Goal: Task Accomplishment & Management: Complete application form

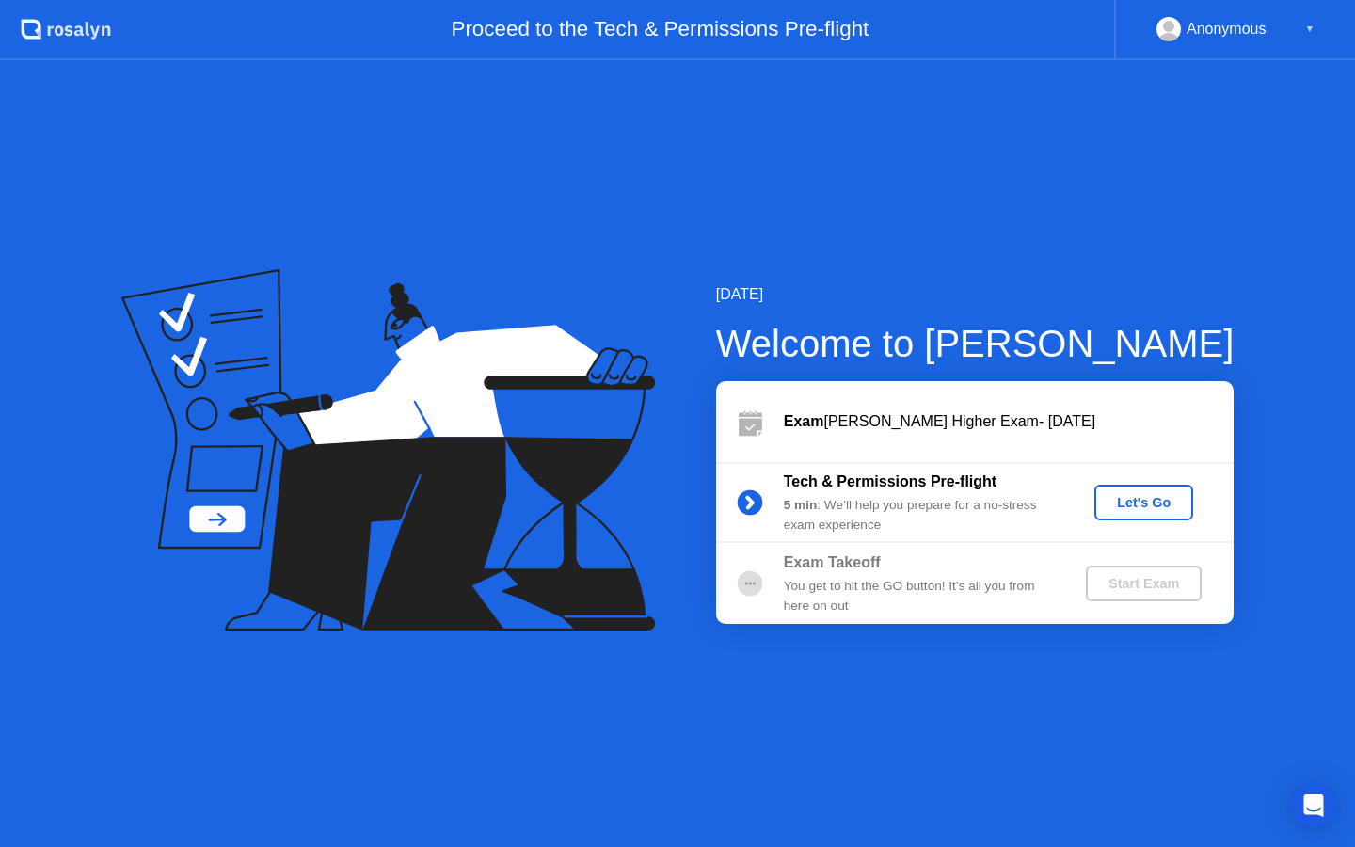
click at [1134, 501] on div "Let's Go" at bounding box center [1144, 502] width 84 height 15
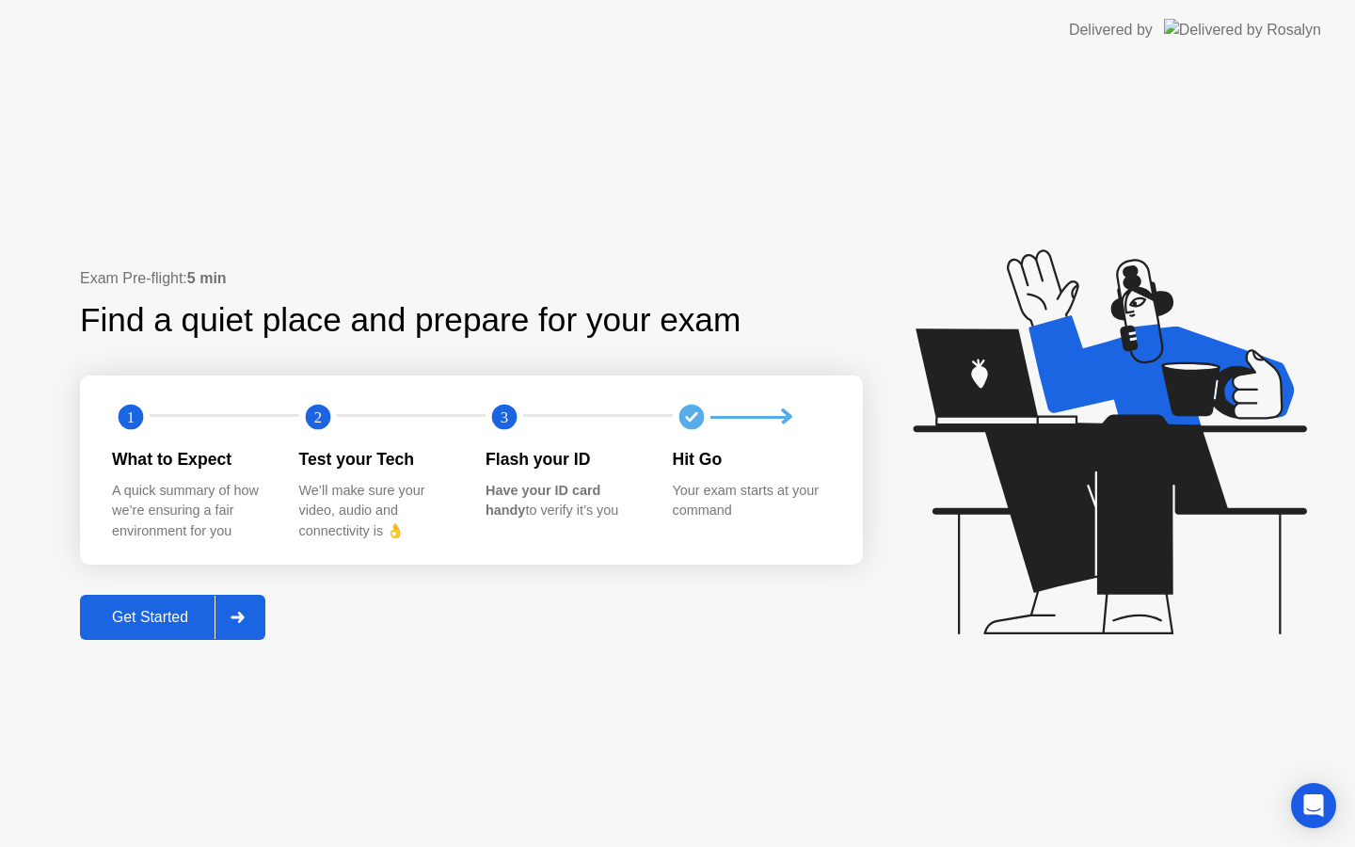
click at [189, 620] on div "Get Started" at bounding box center [150, 617] width 129 height 17
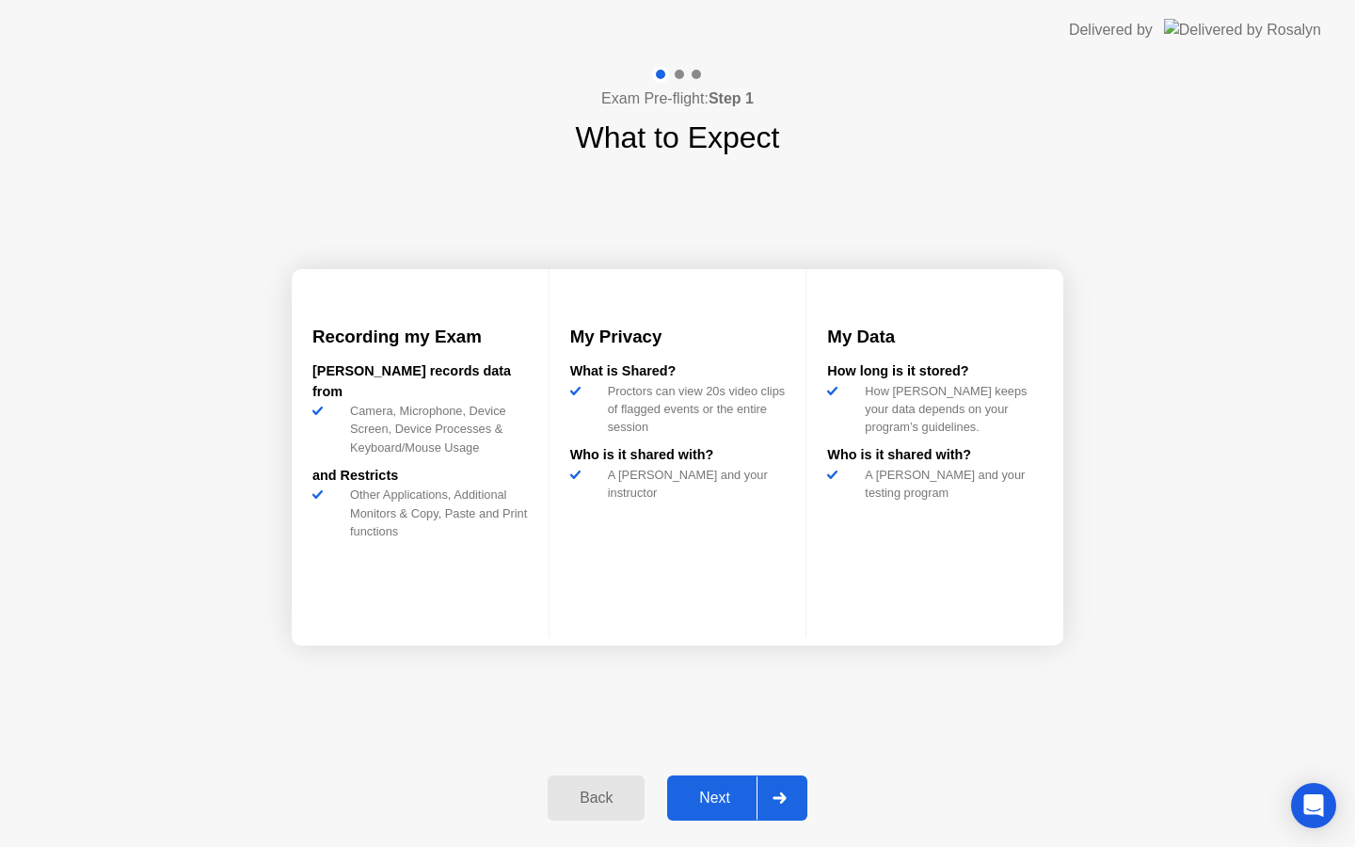
click at [722, 799] on div "Next" at bounding box center [715, 797] width 84 height 17
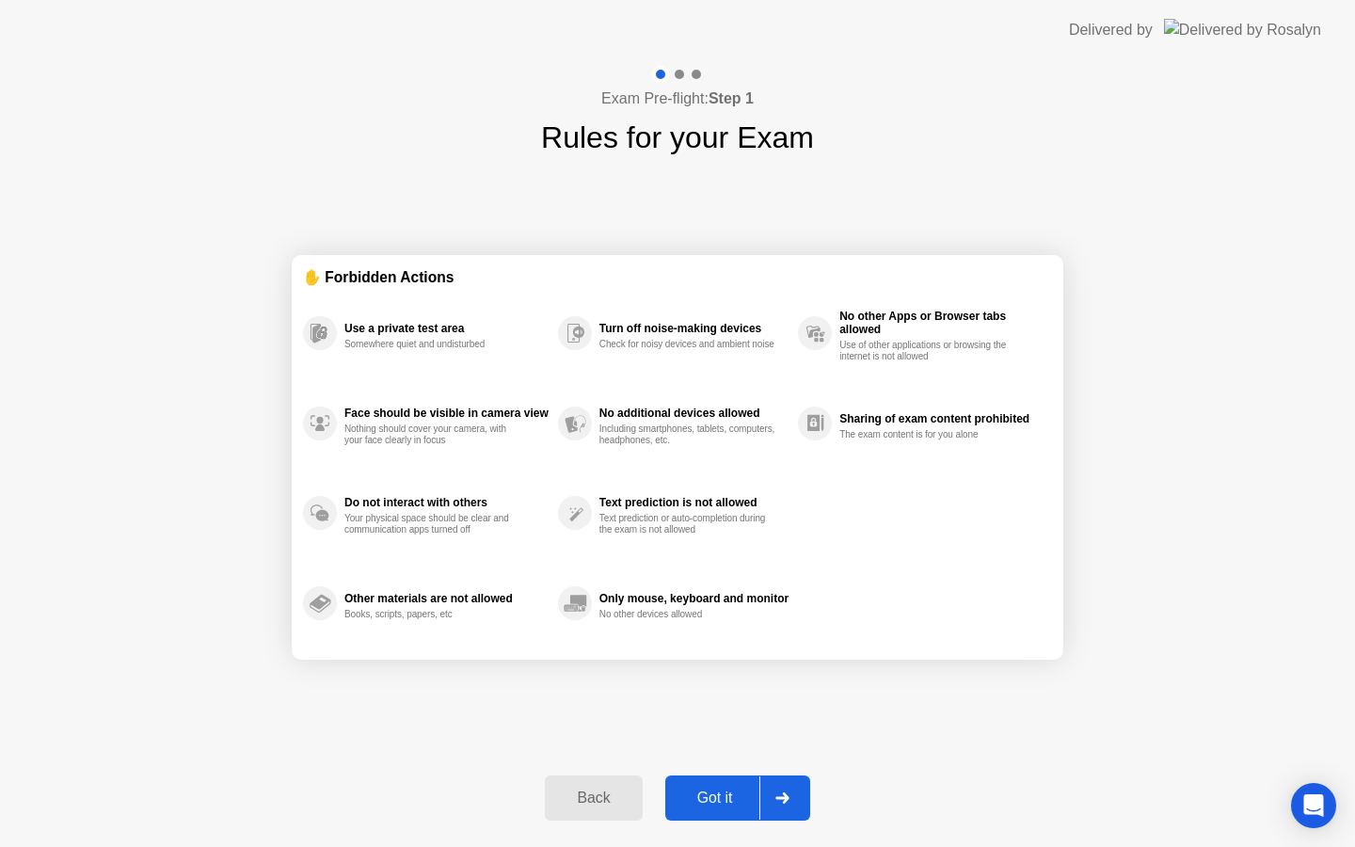
click at [734, 806] on div "Got it" at bounding box center [715, 797] width 88 height 17
select select "**********"
select select "*******"
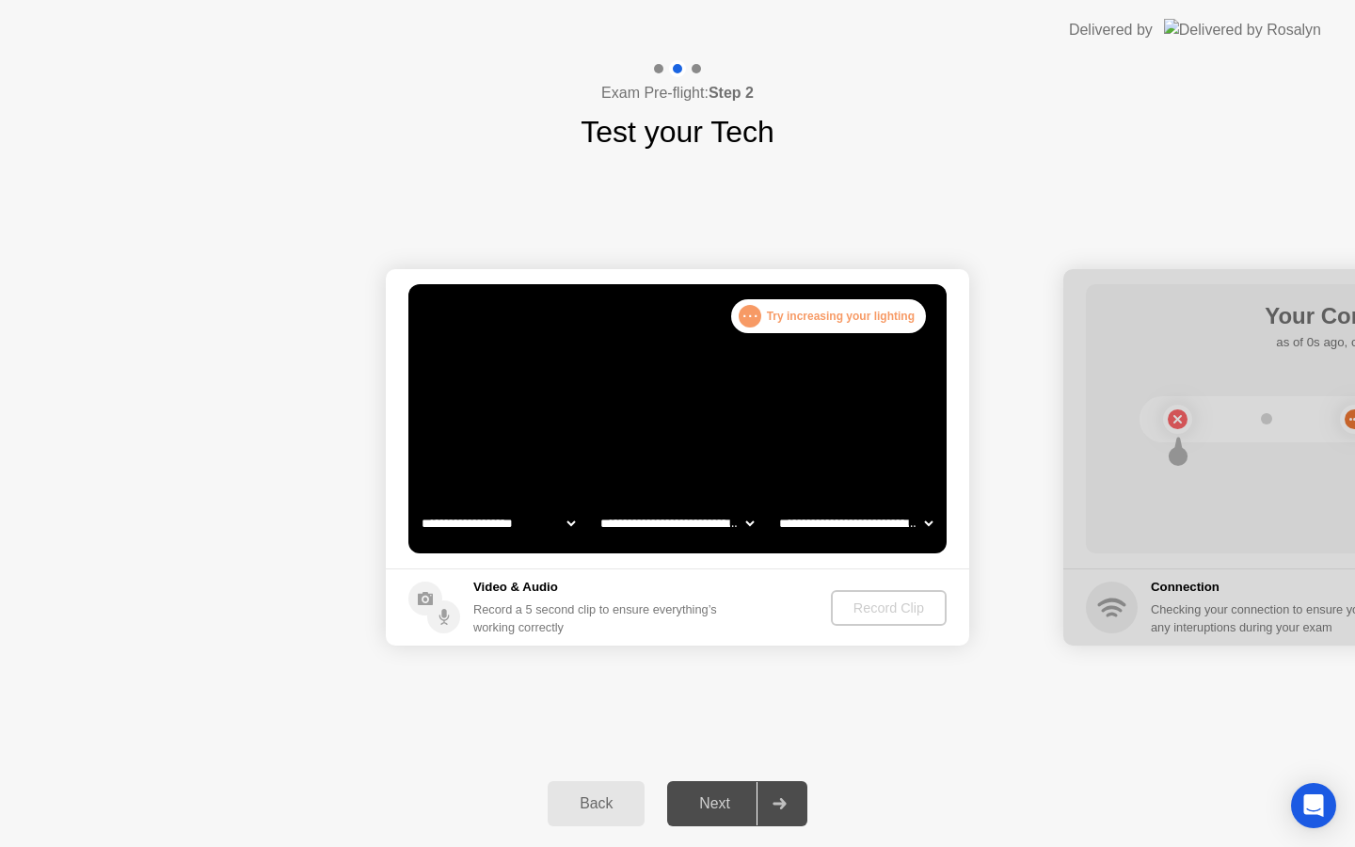
click at [520, 532] on select "**********" at bounding box center [498, 523] width 161 height 38
select select "**********"
click at [682, 528] on select "**********" at bounding box center [677, 523] width 161 height 38
select select "**********"
click at [886, 527] on select "**********" at bounding box center [855, 523] width 161 height 38
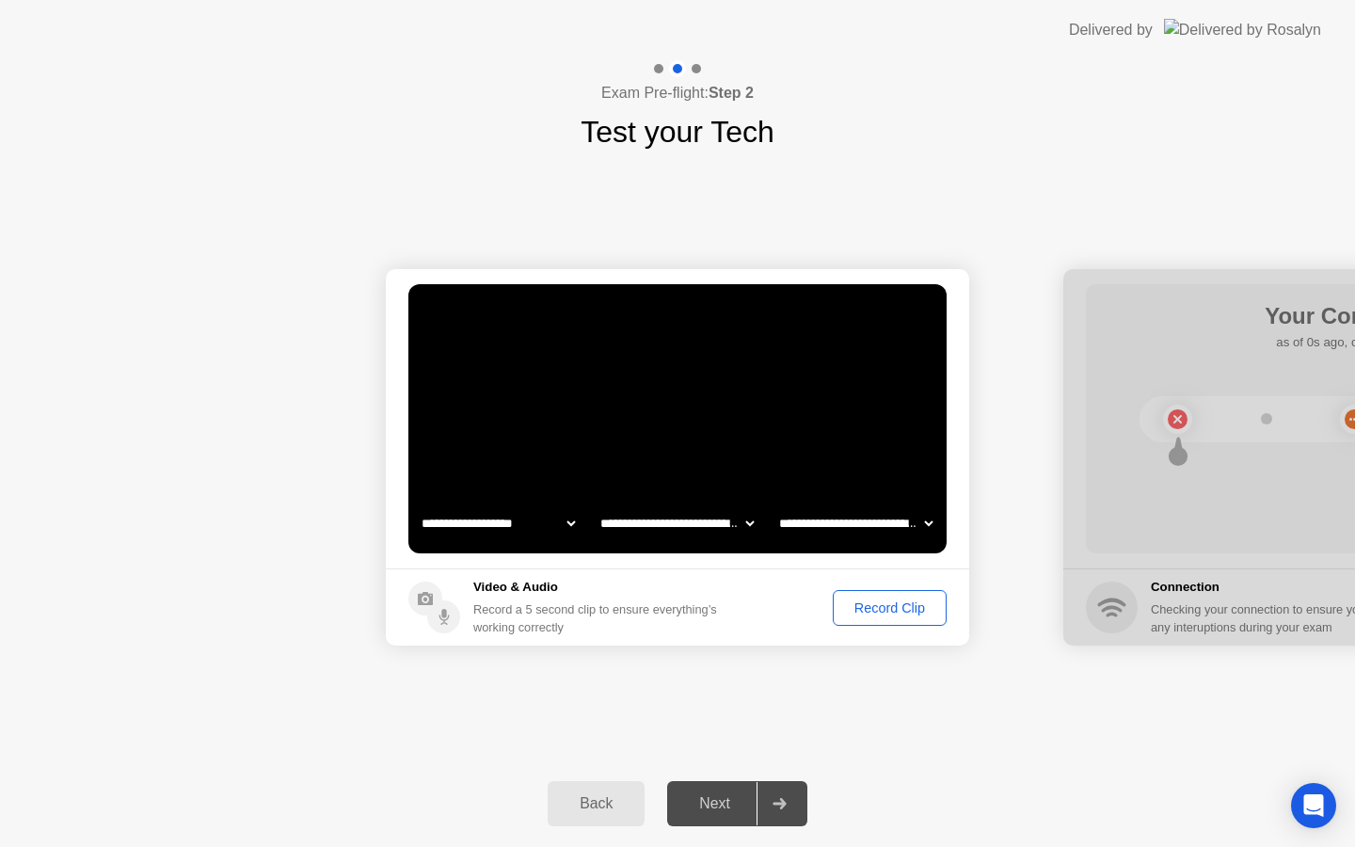
select select "**********"
click at [899, 518] on select "**********" at bounding box center [855, 523] width 161 height 38
click at [844, 610] on div "Record Clip" at bounding box center [889, 607] width 101 height 15
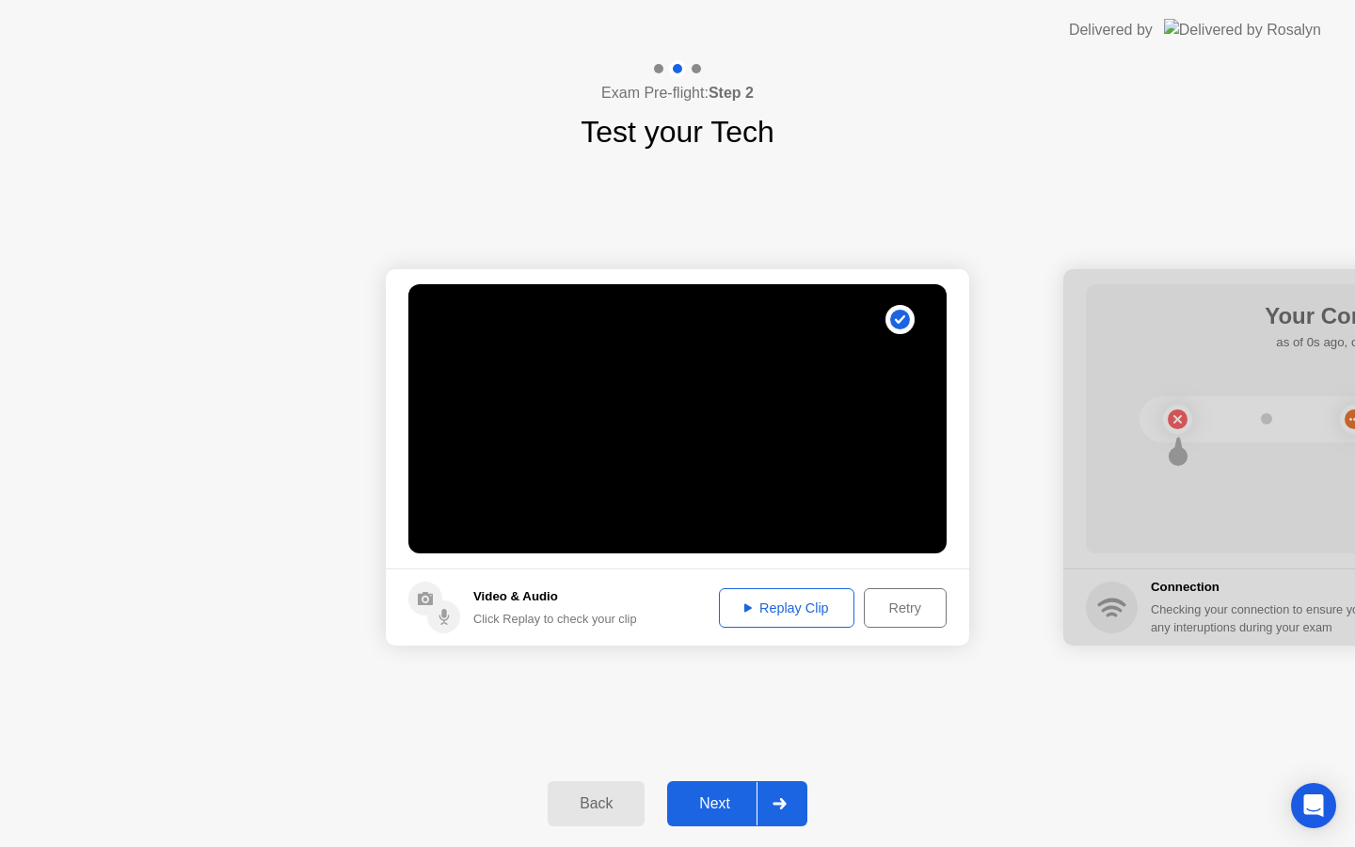
click at [804, 609] on div "Replay Clip" at bounding box center [786, 607] width 122 height 15
click at [906, 609] on div "Retry" at bounding box center [905, 607] width 70 height 15
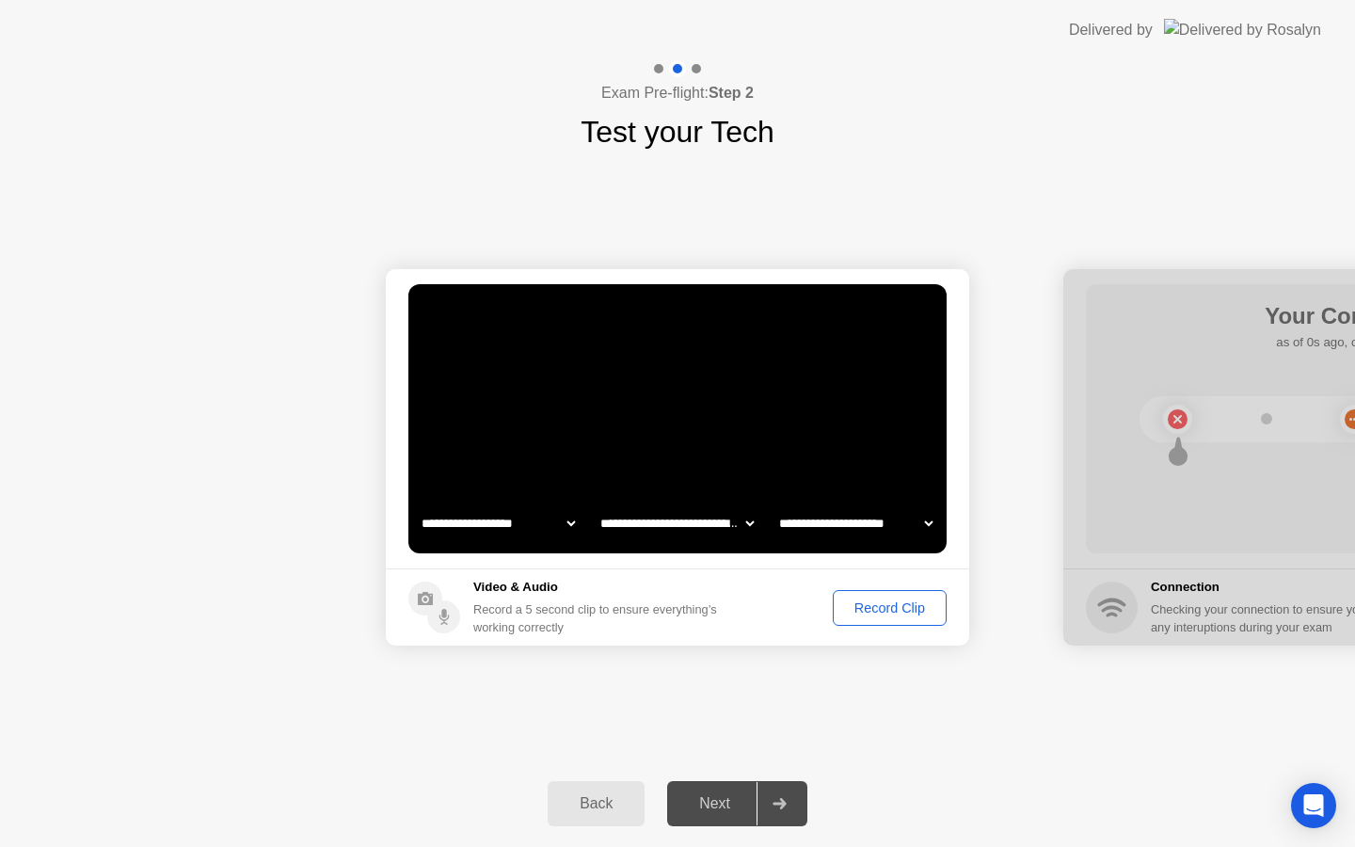
click at [718, 812] on div "Next" at bounding box center [715, 803] width 84 height 17
click at [859, 615] on div "Record Clip" at bounding box center [889, 607] width 101 height 15
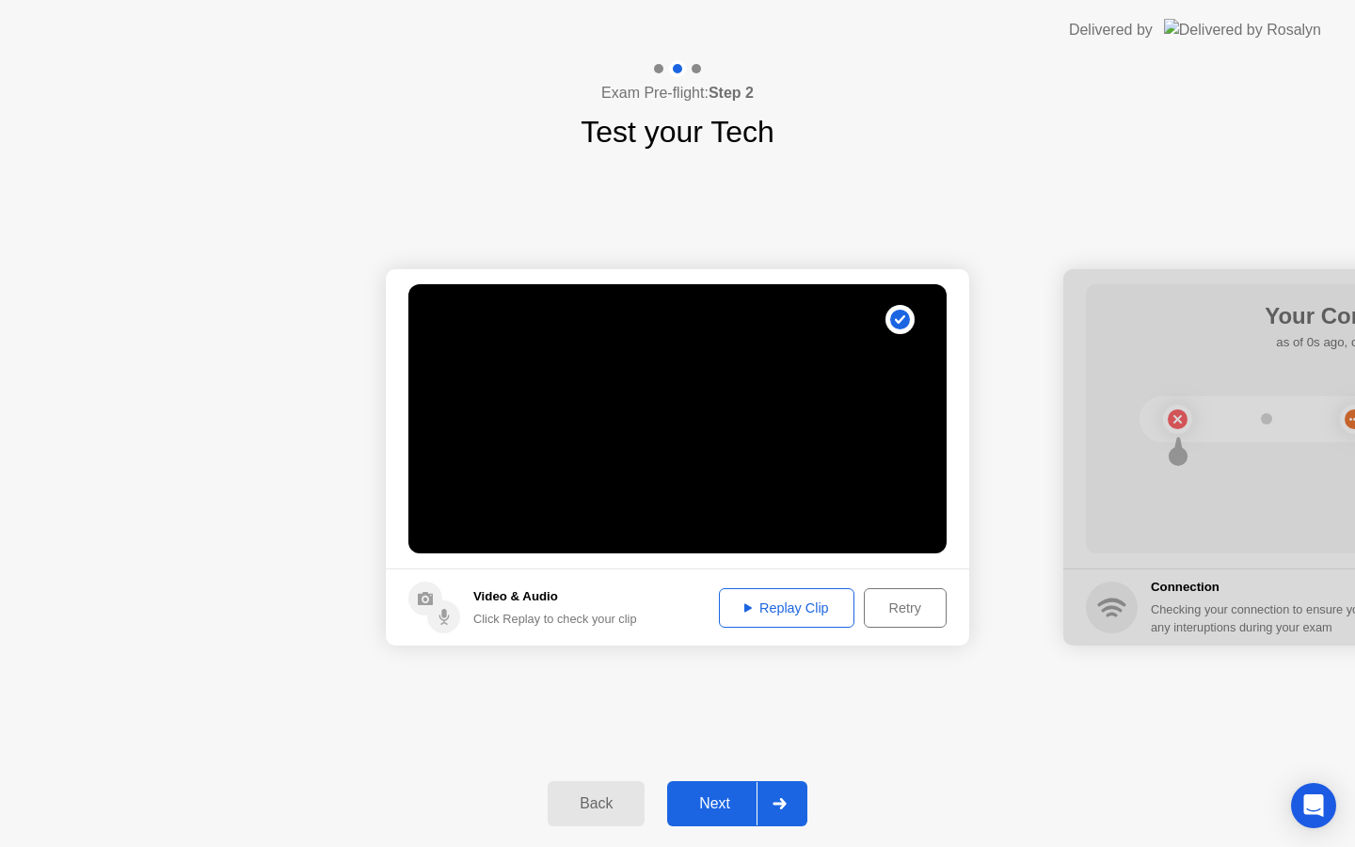
click at [900, 619] on button "Retry" at bounding box center [905, 608] width 83 height 40
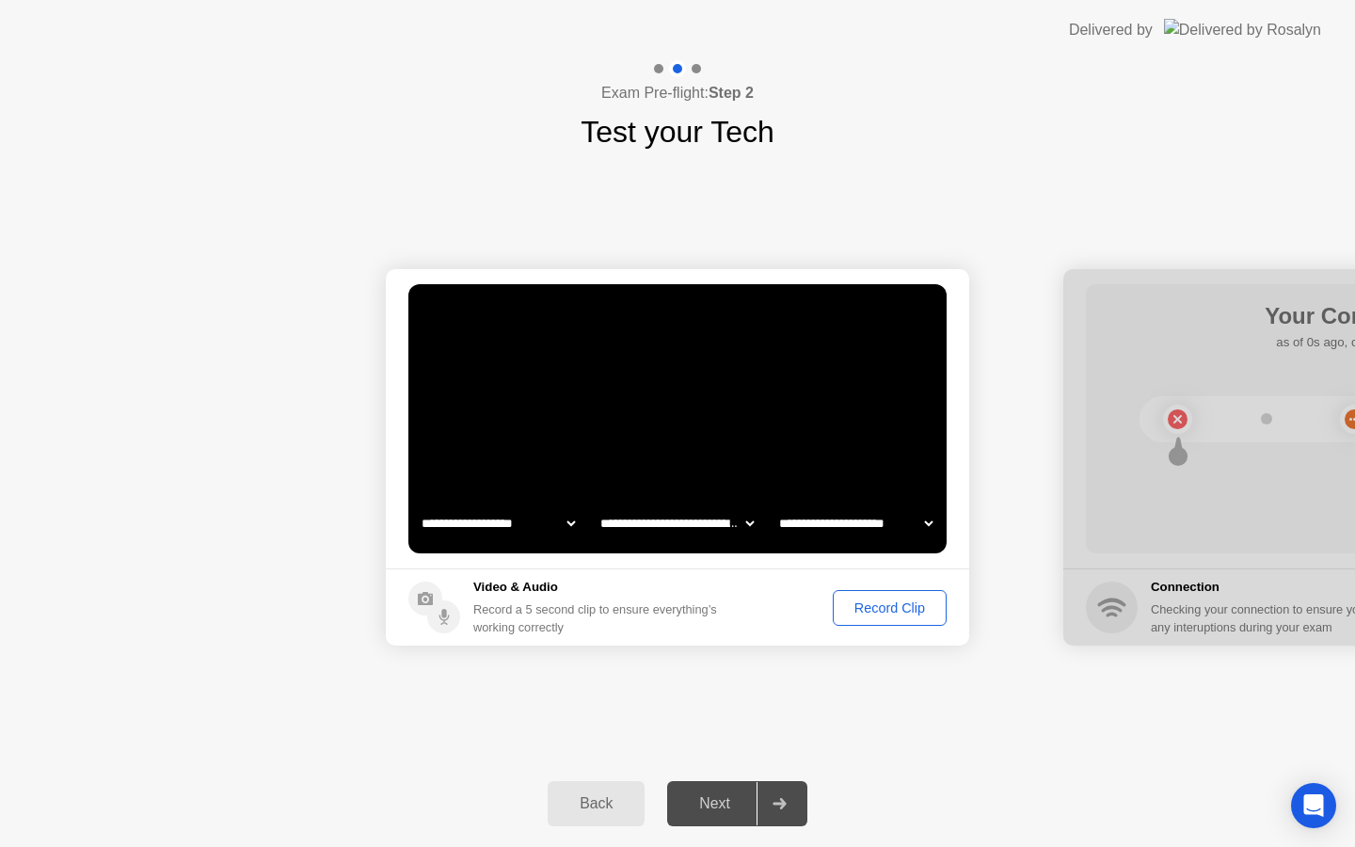
click at [880, 606] on div "Record Clip" at bounding box center [889, 607] width 101 height 15
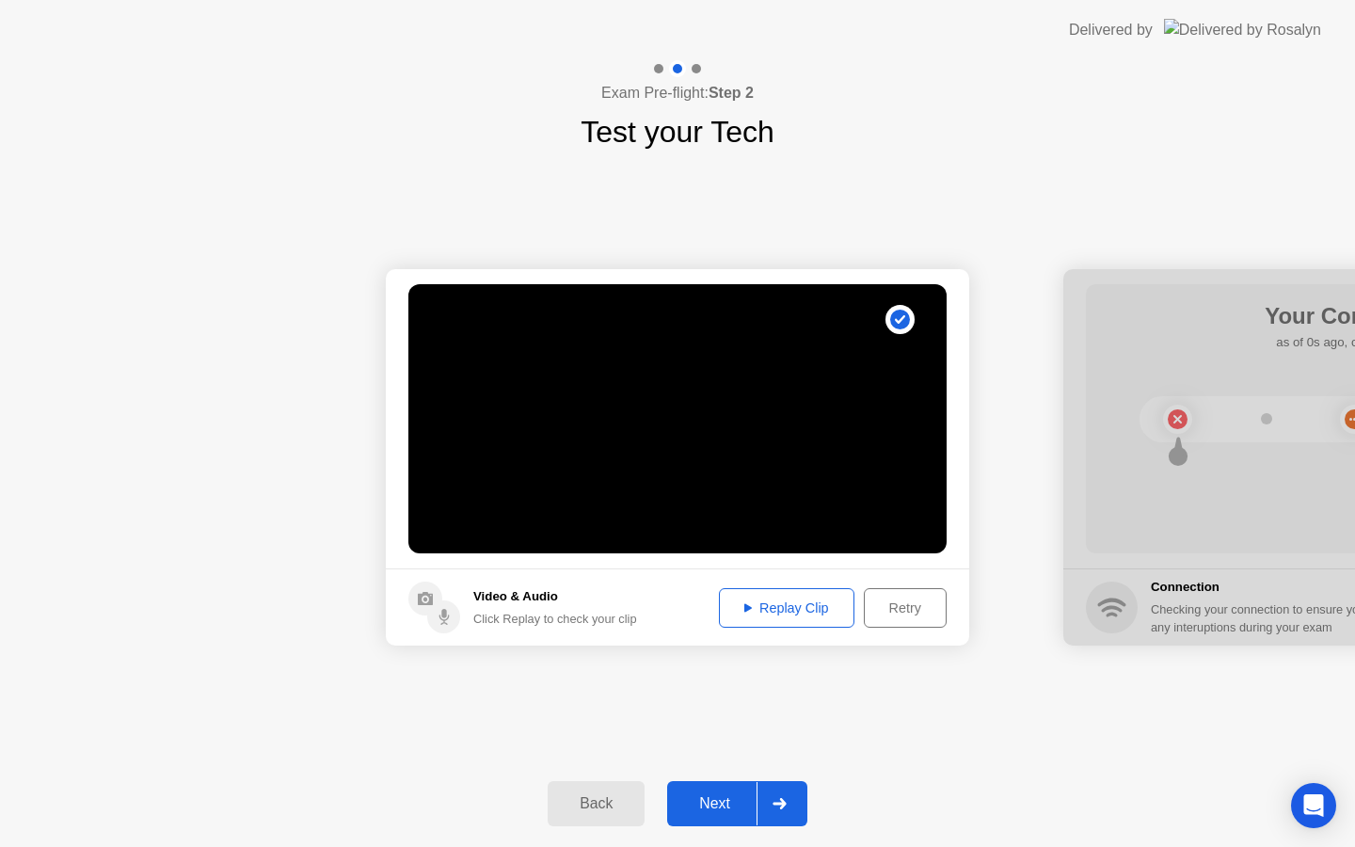
click at [731, 800] on div "Next" at bounding box center [715, 803] width 84 height 17
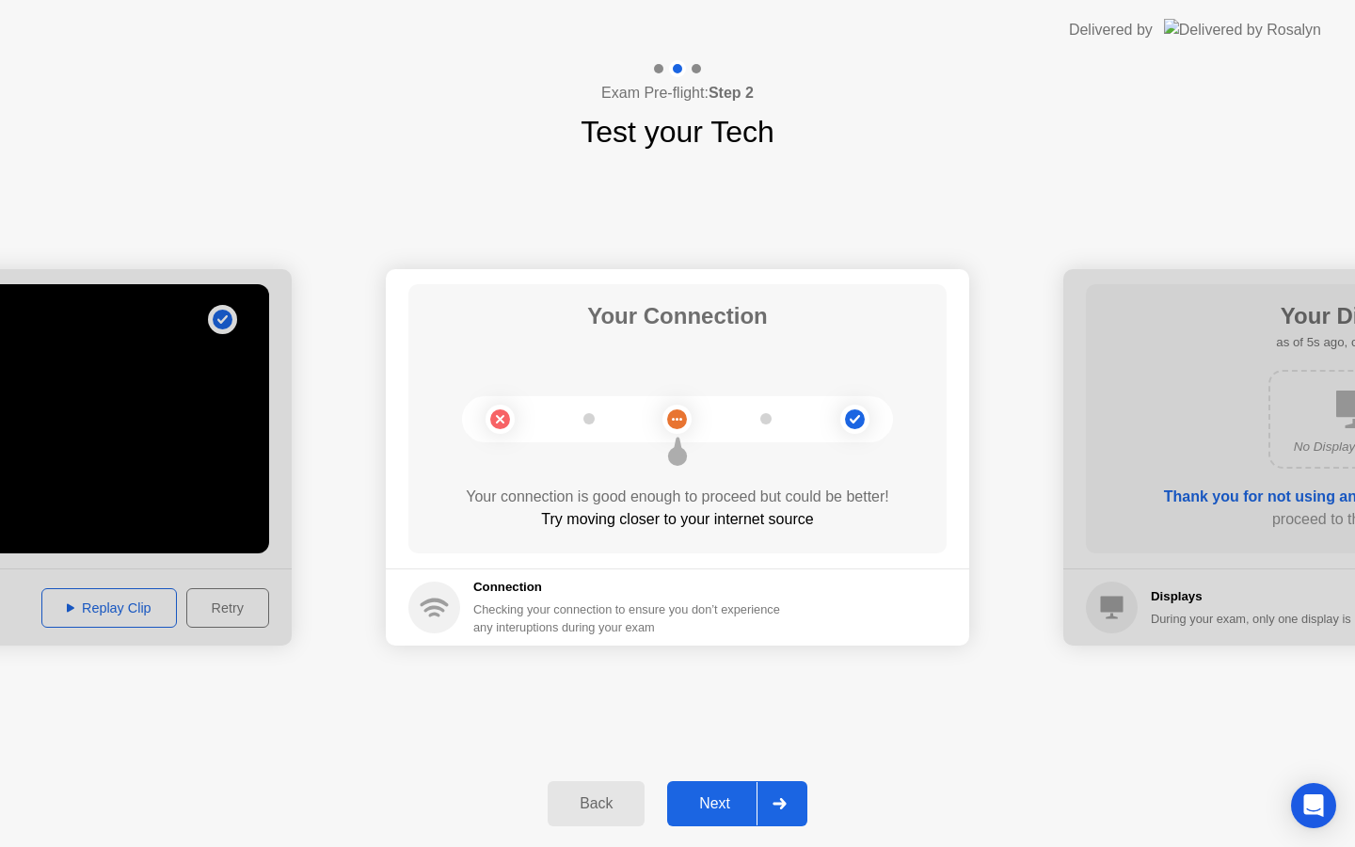
click at [777, 816] on div at bounding box center [778, 803] width 45 height 43
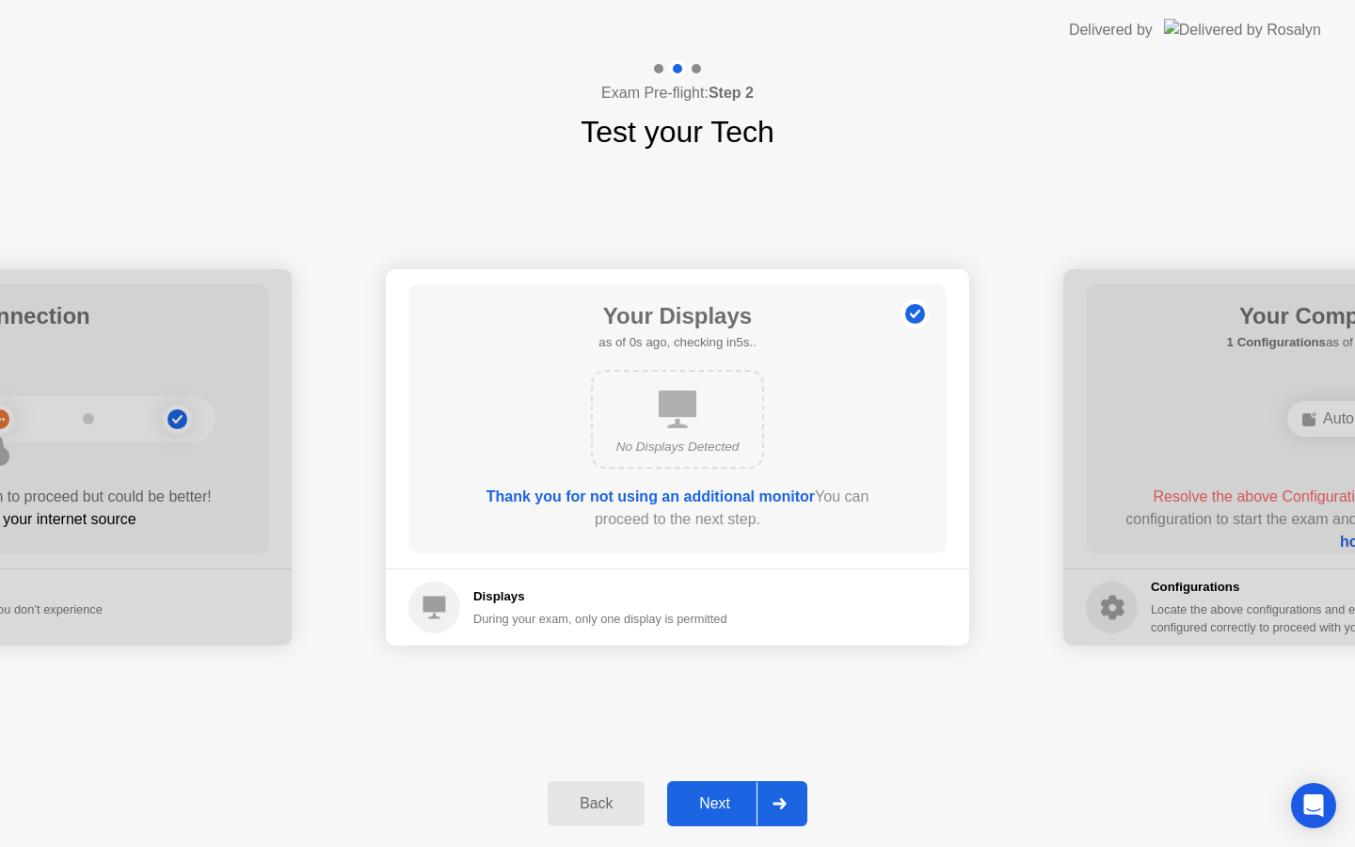
click at [720, 812] on div "Next" at bounding box center [715, 803] width 84 height 17
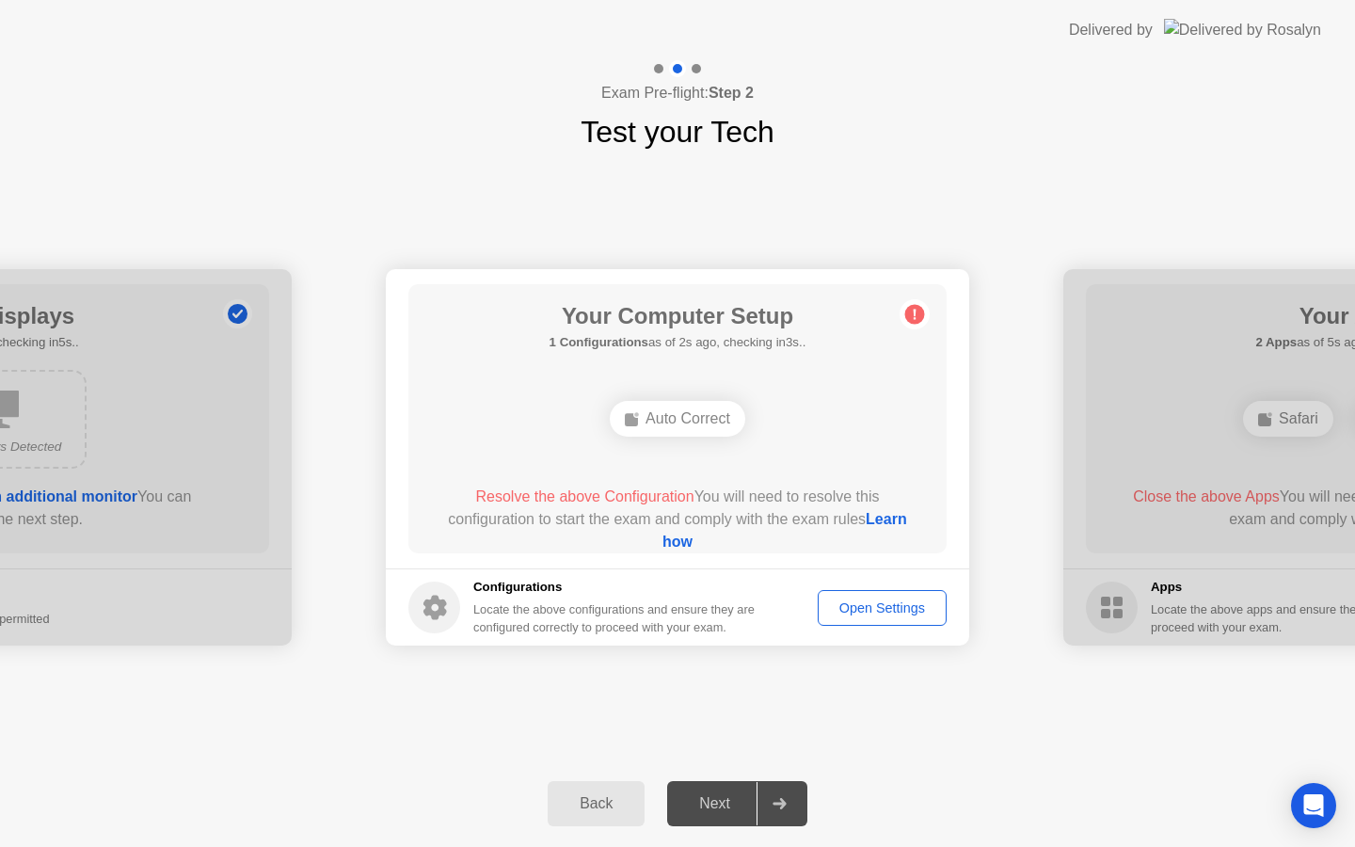
click at [896, 606] on div "Open Settings" at bounding box center [882, 607] width 116 height 15
click at [674, 547] on link "Learn how" at bounding box center [784, 530] width 245 height 39
click at [742, 427] on div "Auto Correct" at bounding box center [677, 419] width 135 height 36
click at [866, 620] on button "Open Settings" at bounding box center [882, 608] width 129 height 36
click at [907, 344] on div "Your Computer Setup 1 Configurations as of 2s ago, checking in3s.. Auto Correct…" at bounding box center [677, 418] width 538 height 269
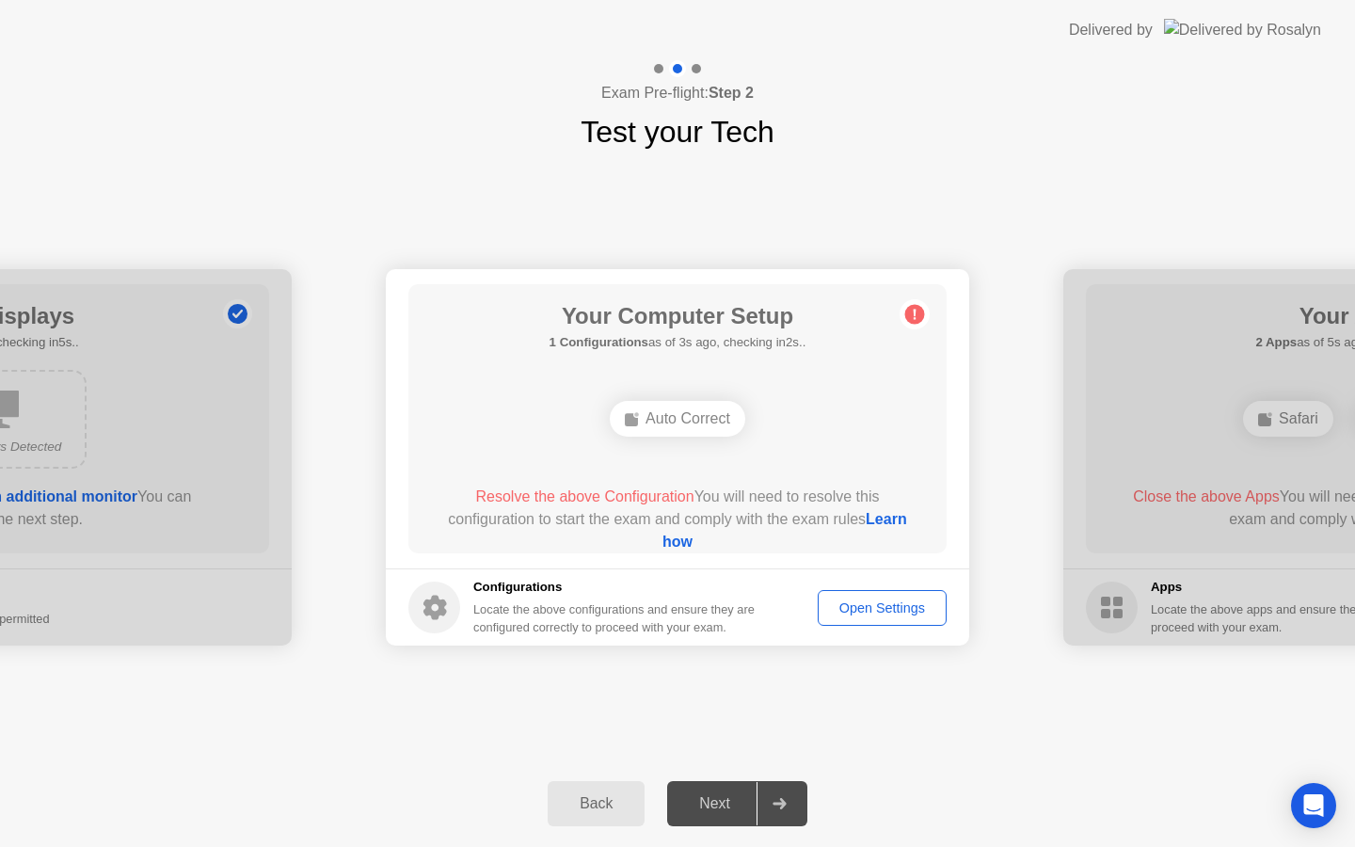
click at [684, 440] on div "Auto Correct" at bounding box center [677, 418] width 431 height 51
click at [687, 416] on div "Auto Correct" at bounding box center [677, 419] width 135 height 36
click at [727, 812] on div "Next" at bounding box center [715, 803] width 84 height 17
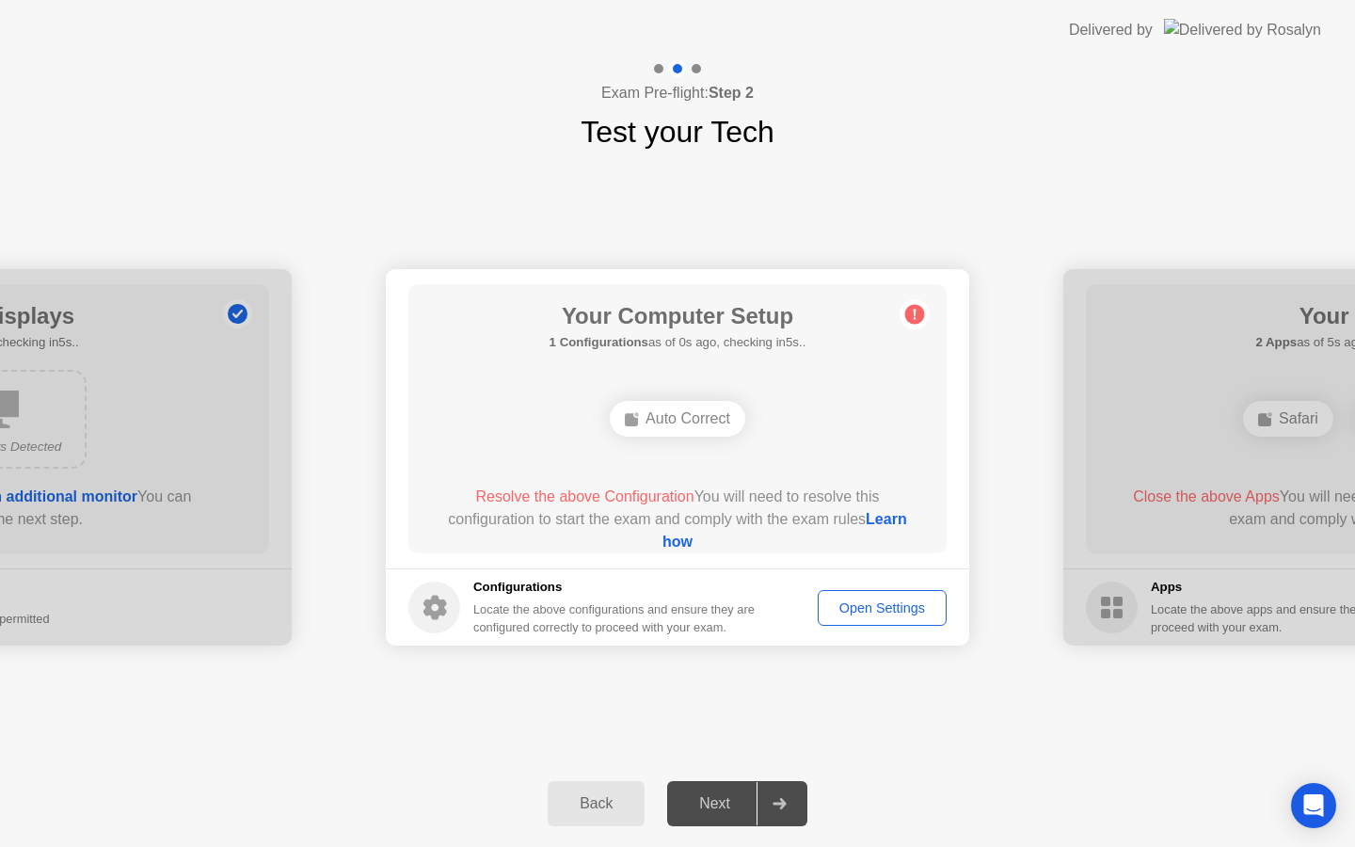
click at [727, 812] on div "Next" at bounding box center [715, 803] width 84 height 17
click at [873, 607] on div "Open Settings" at bounding box center [882, 607] width 116 height 15
click at [742, 795] on div "Next" at bounding box center [715, 803] width 84 height 17
click at [727, 805] on div "Next" at bounding box center [715, 803] width 84 height 17
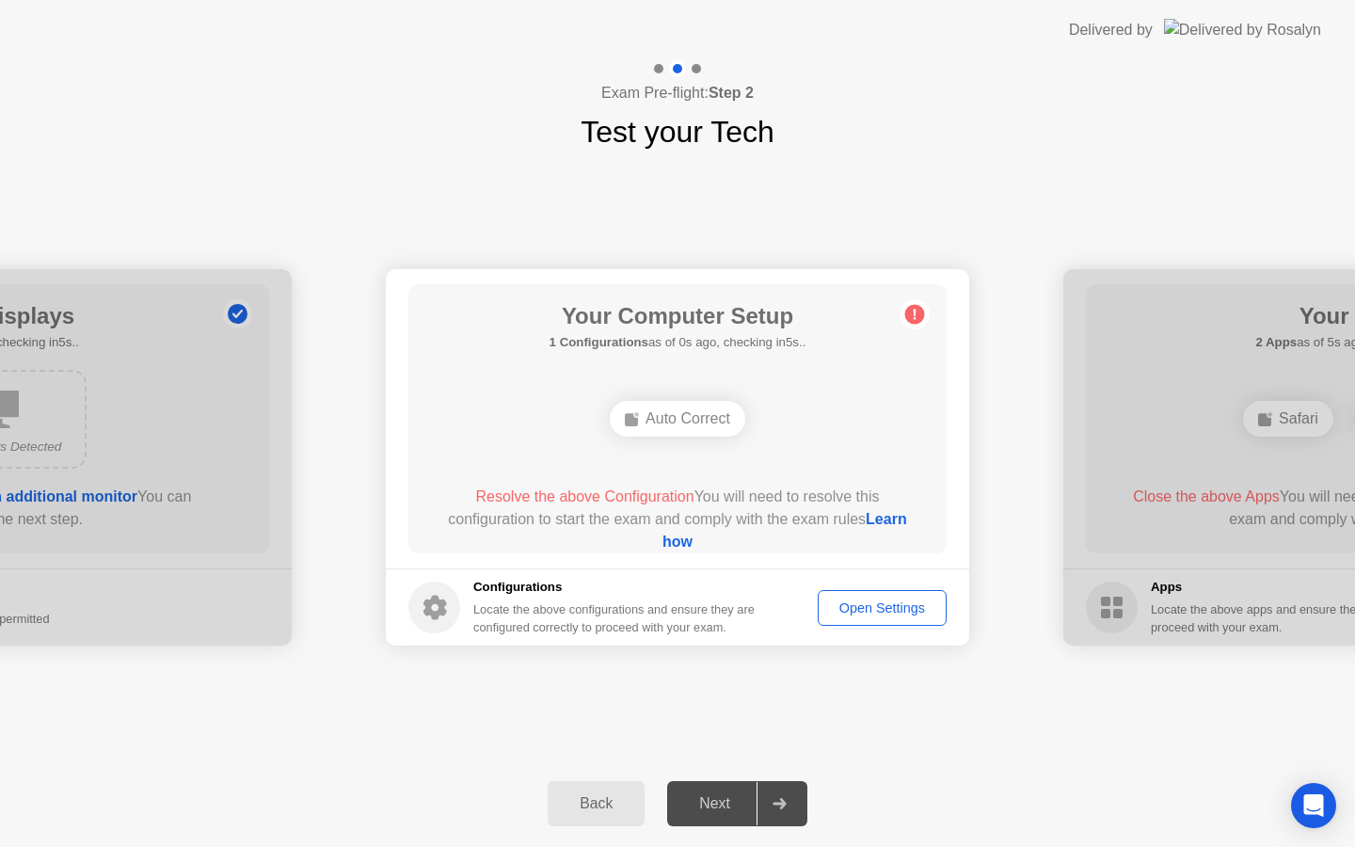
click at [727, 805] on div "Next" at bounding box center [715, 803] width 84 height 17
click at [872, 617] on button "Open Settings" at bounding box center [882, 608] width 129 height 36
click at [580, 822] on button "Back" at bounding box center [596, 803] width 97 height 45
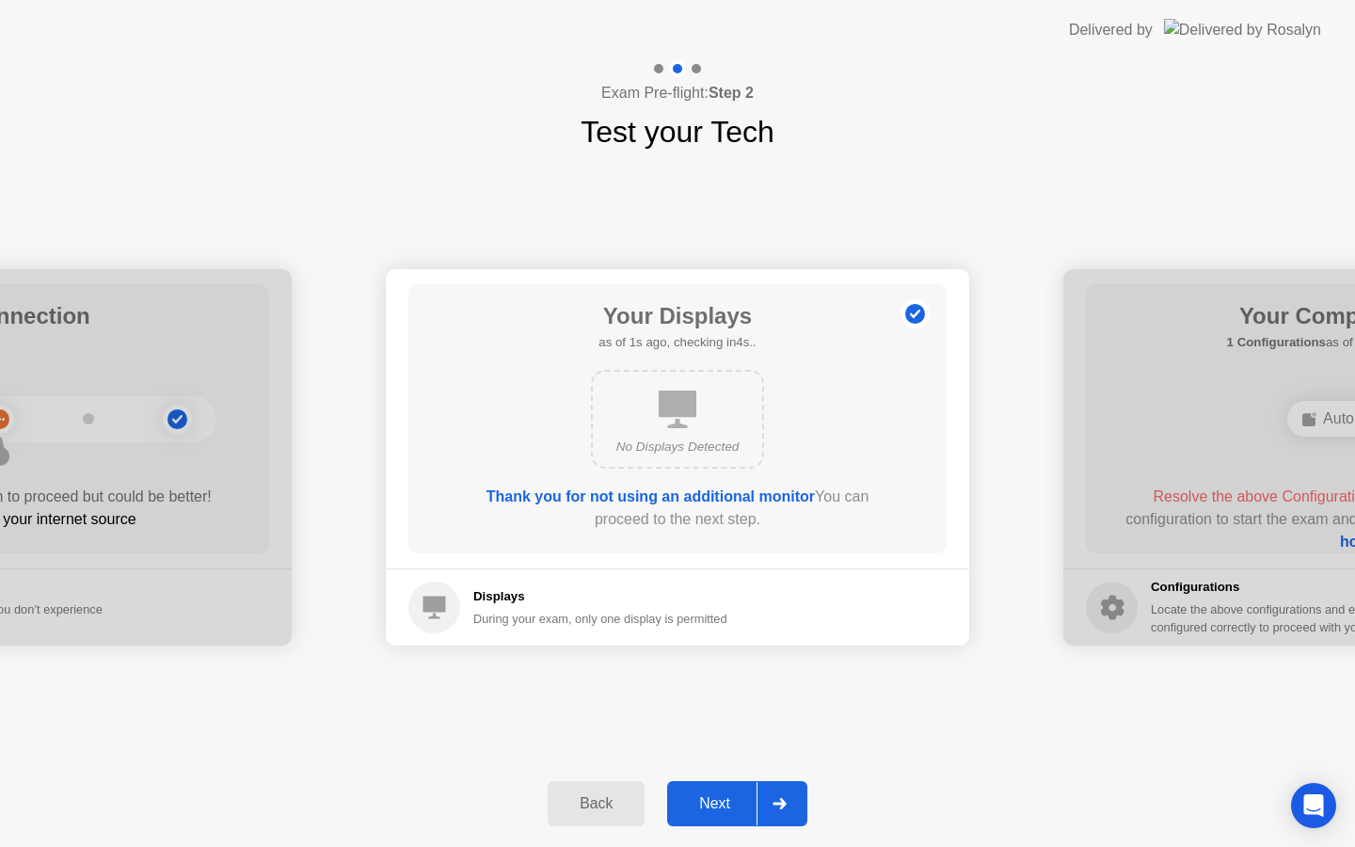
click at [724, 801] on div "Next" at bounding box center [715, 803] width 84 height 17
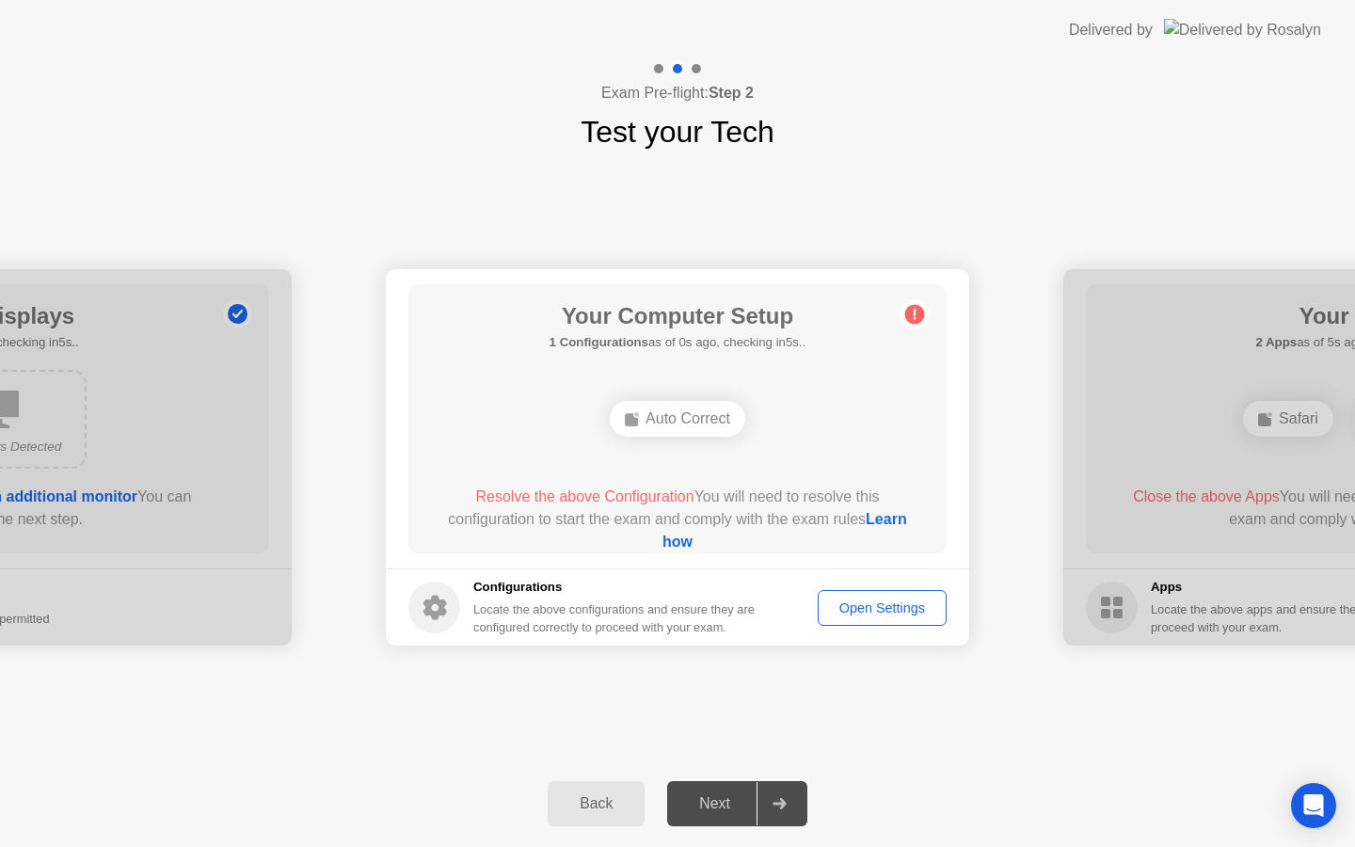
click at [721, 801] on div "Next" at bounding box center [715, 803] width 84 height 17
click at [868, 612] on div "Open Settings" at bounding box center [882, 607] width 116 height 15
click at [917, 614] on div "Open Settings" at bounding box center [882, 607] width 116 height 15
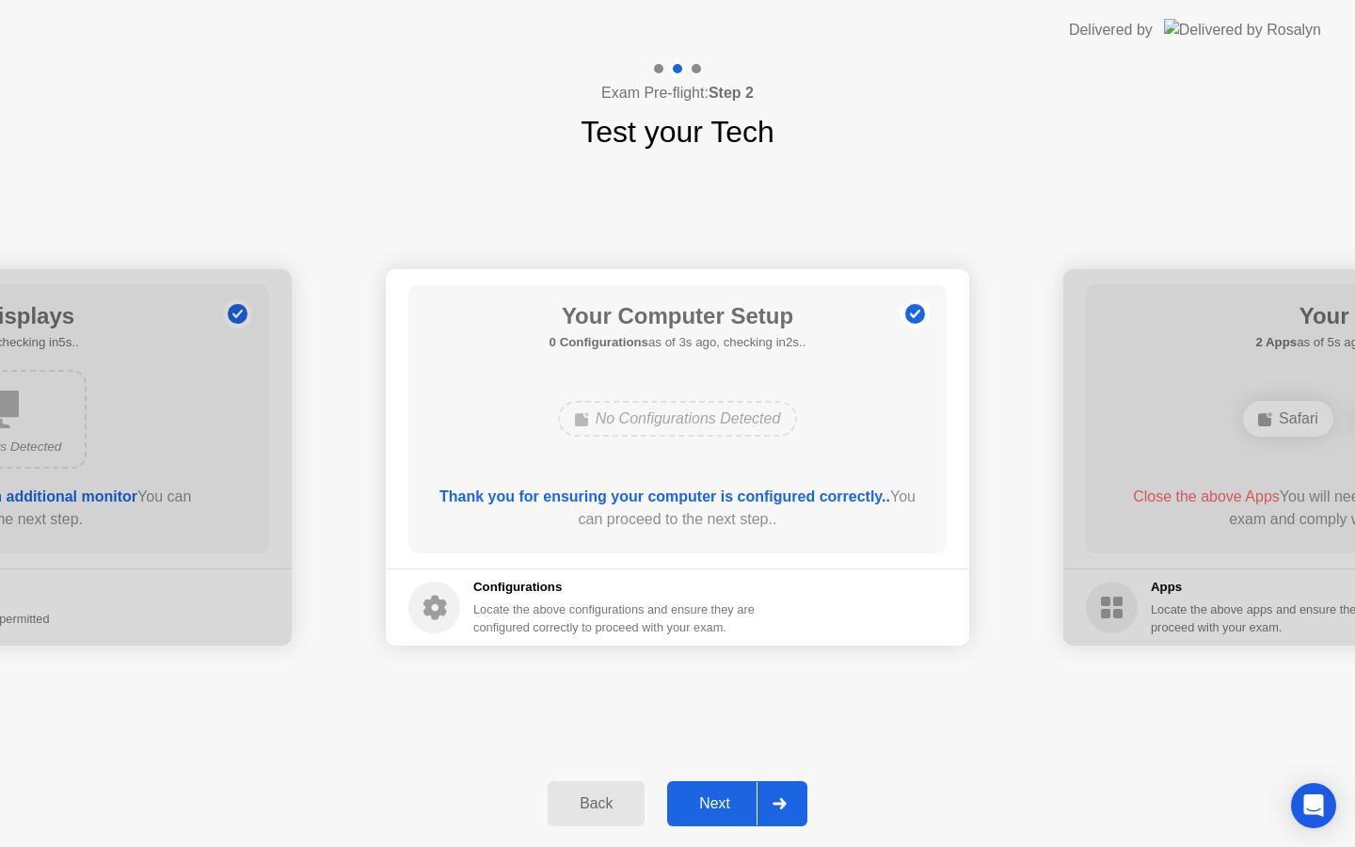
click at [724, 804] on div "Next" at bounding box center [715, 803] width 84 height 17
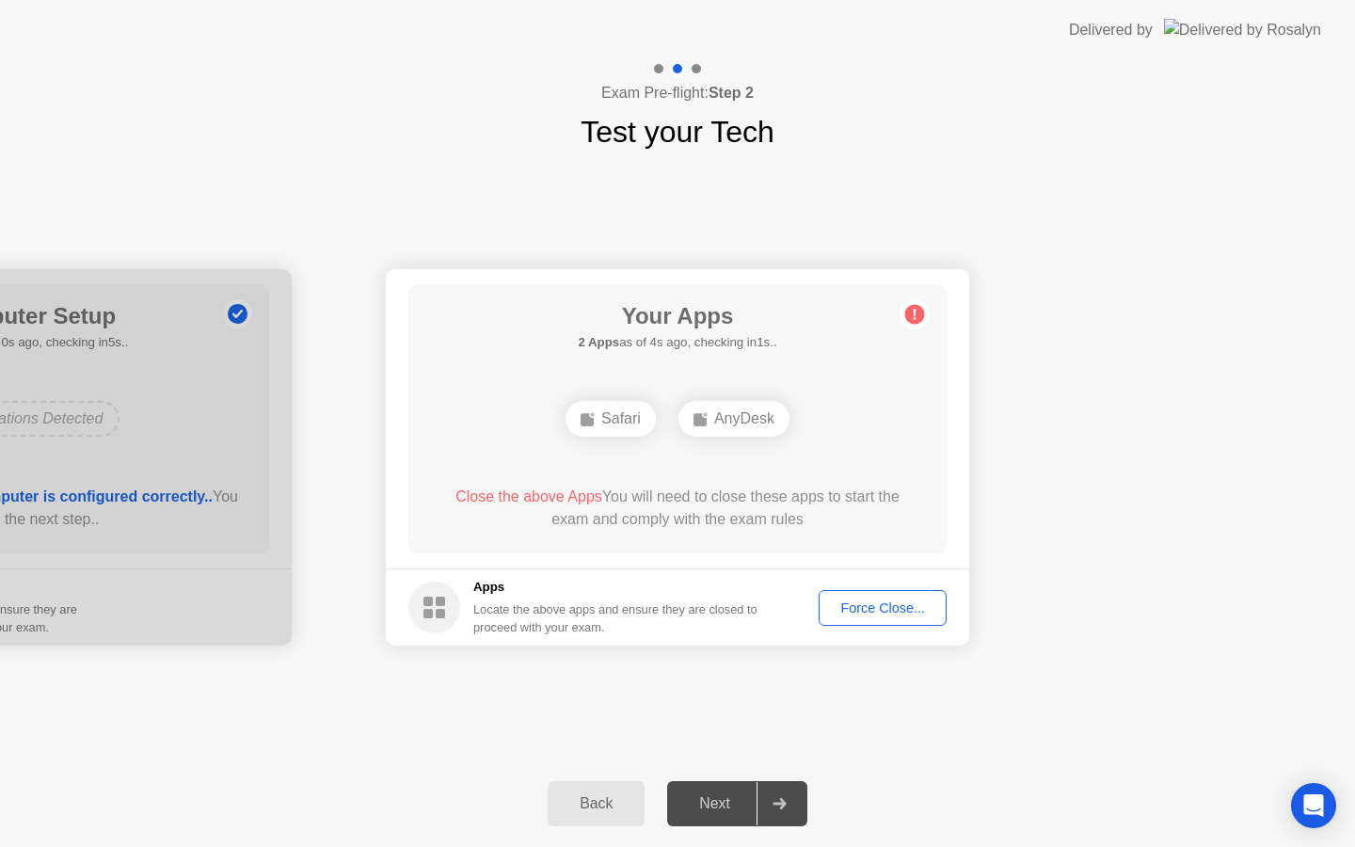
click at [862, 614] on div "Force Close..." at bounding box center [882, 607] width 115 height 15
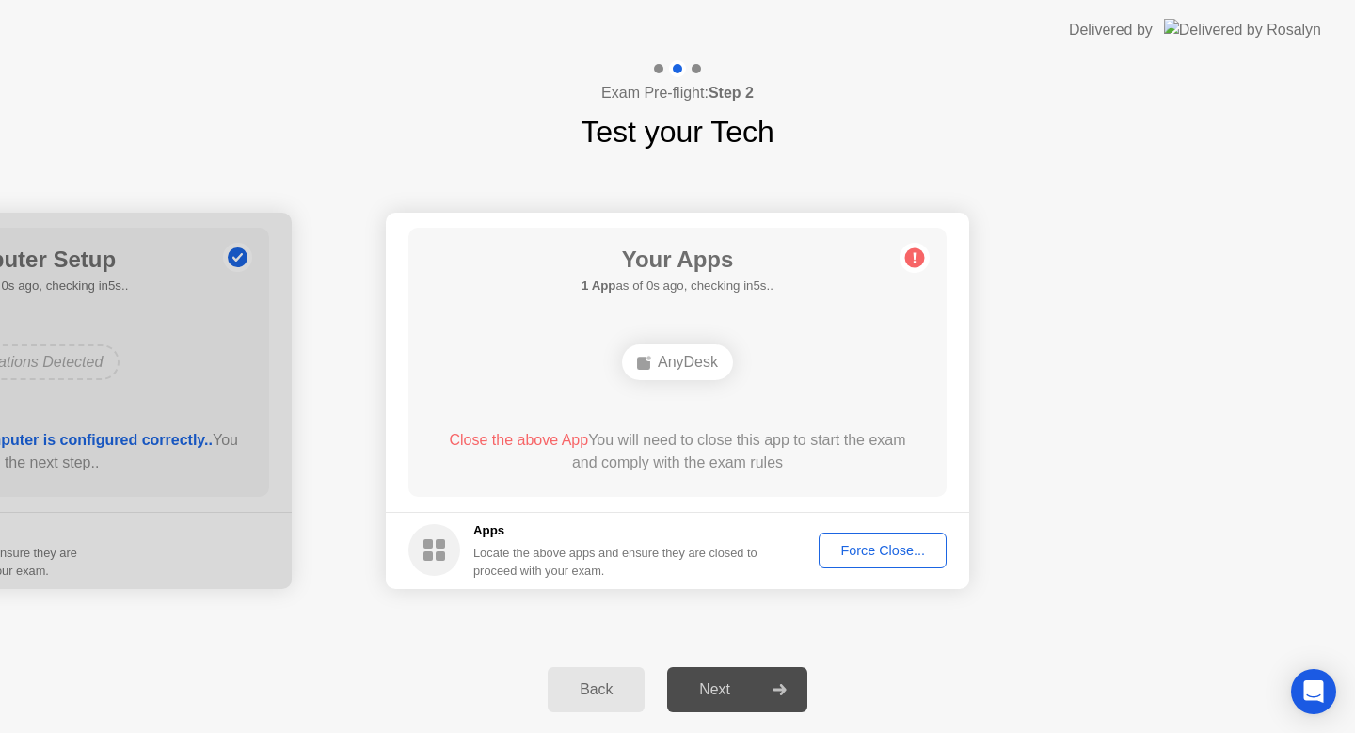
click at [839, 450] on div "Close the above App You will need to close this app to start the exam and compl…" at bounding box center [678, 451] width 485 height 45
click at [881, 549] on div "Force Close..." at bounding box center [882, 550] width 115 height 15
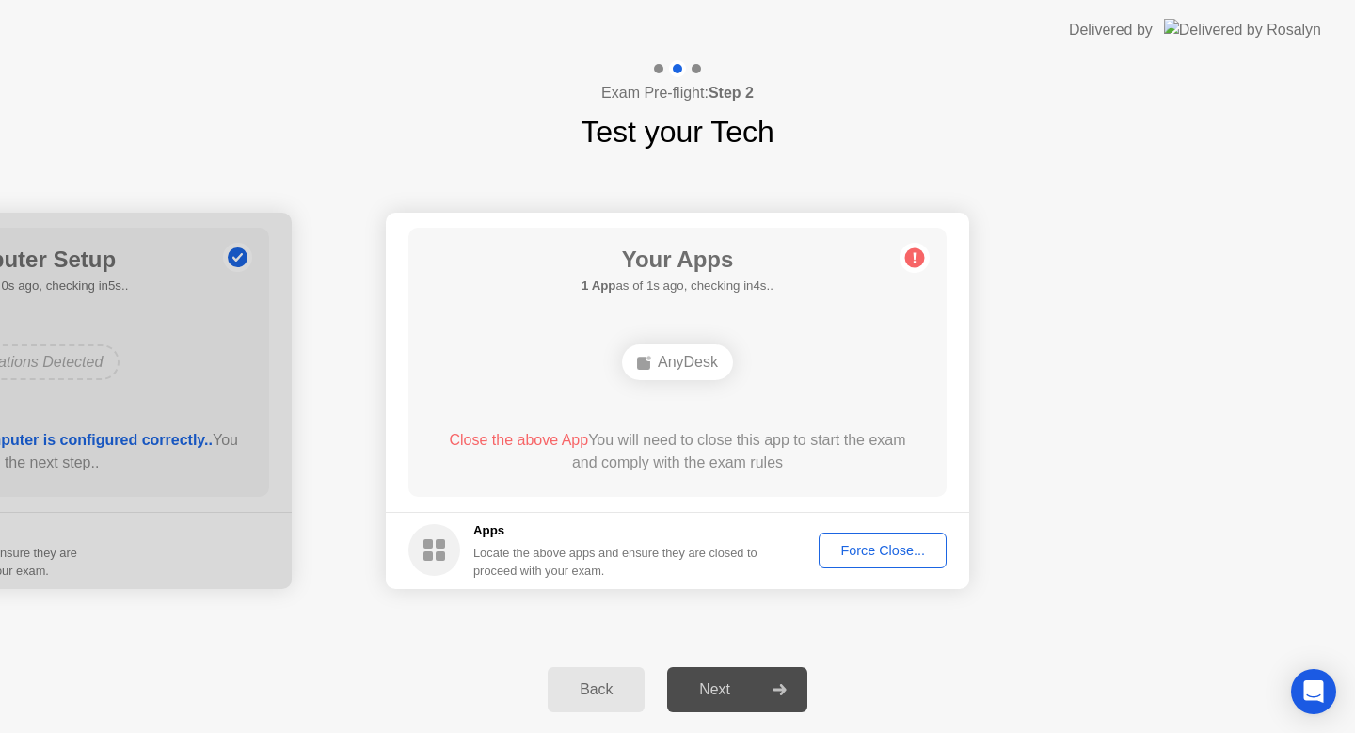
click at [853, 546] on div "Force Close..." at bounding box center [882, 550] width 115 height 15
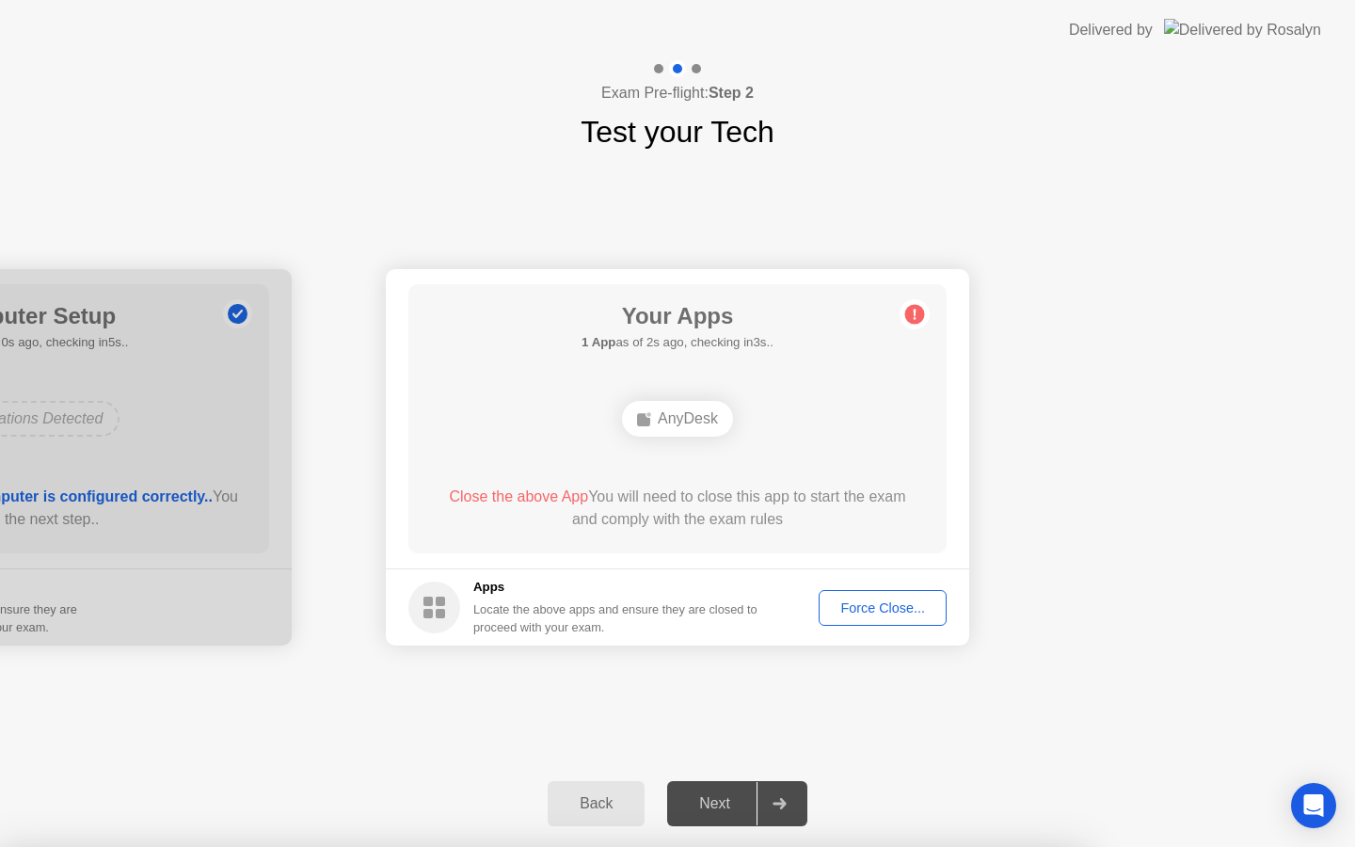
click at [896, 608] on div "Force Close..." at bounding box center [882, 607] width 115 height 15
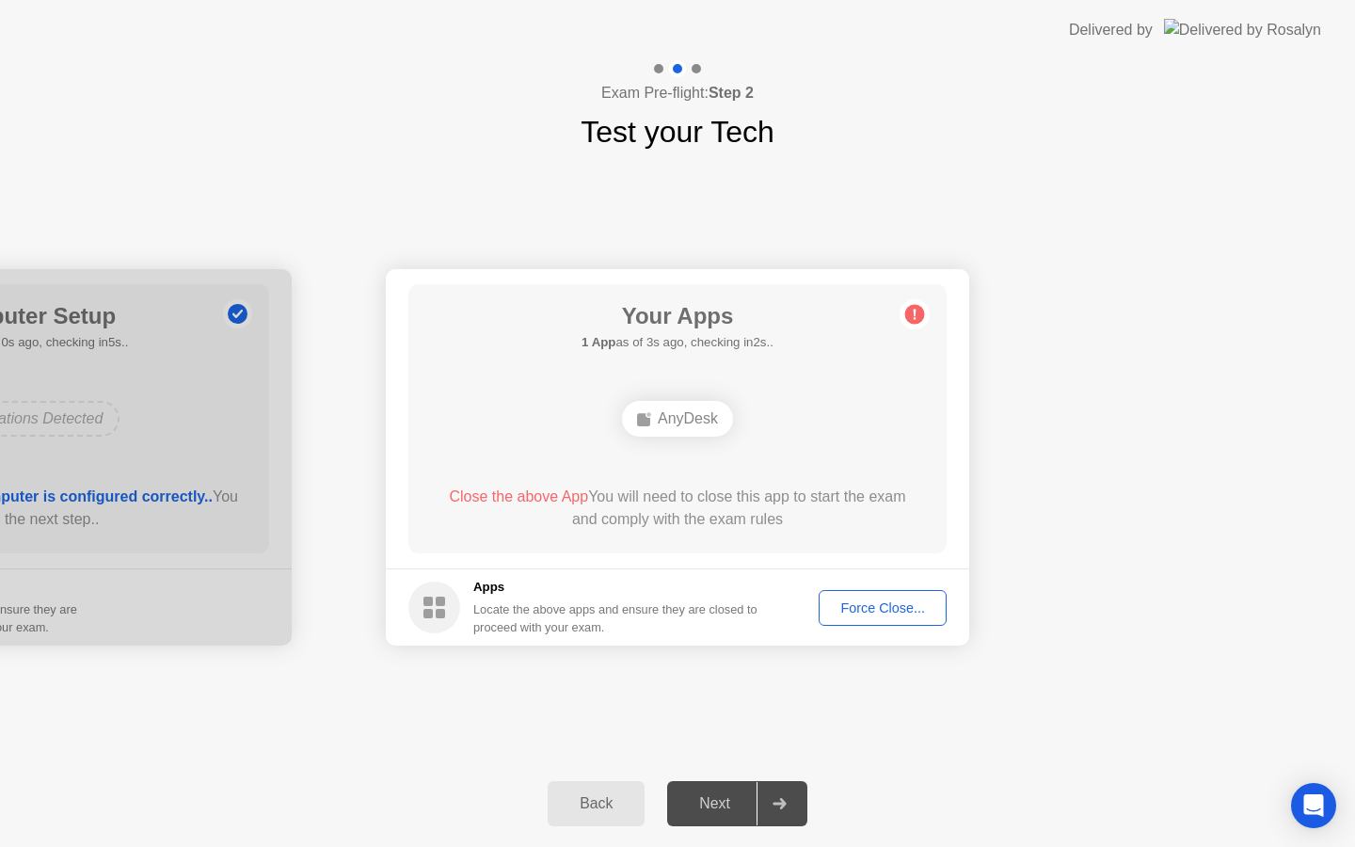
click at [695, 430] on div "AnyDesk" at bounding box center [677, 419] width 111 height 36
click at [695, 426] on div "AnyDesk" at bounding box center [677, 419] width 111 height 36
click at [868, 614] on div "Force Close..." at bounding box center [882, 607] width 115 height 15
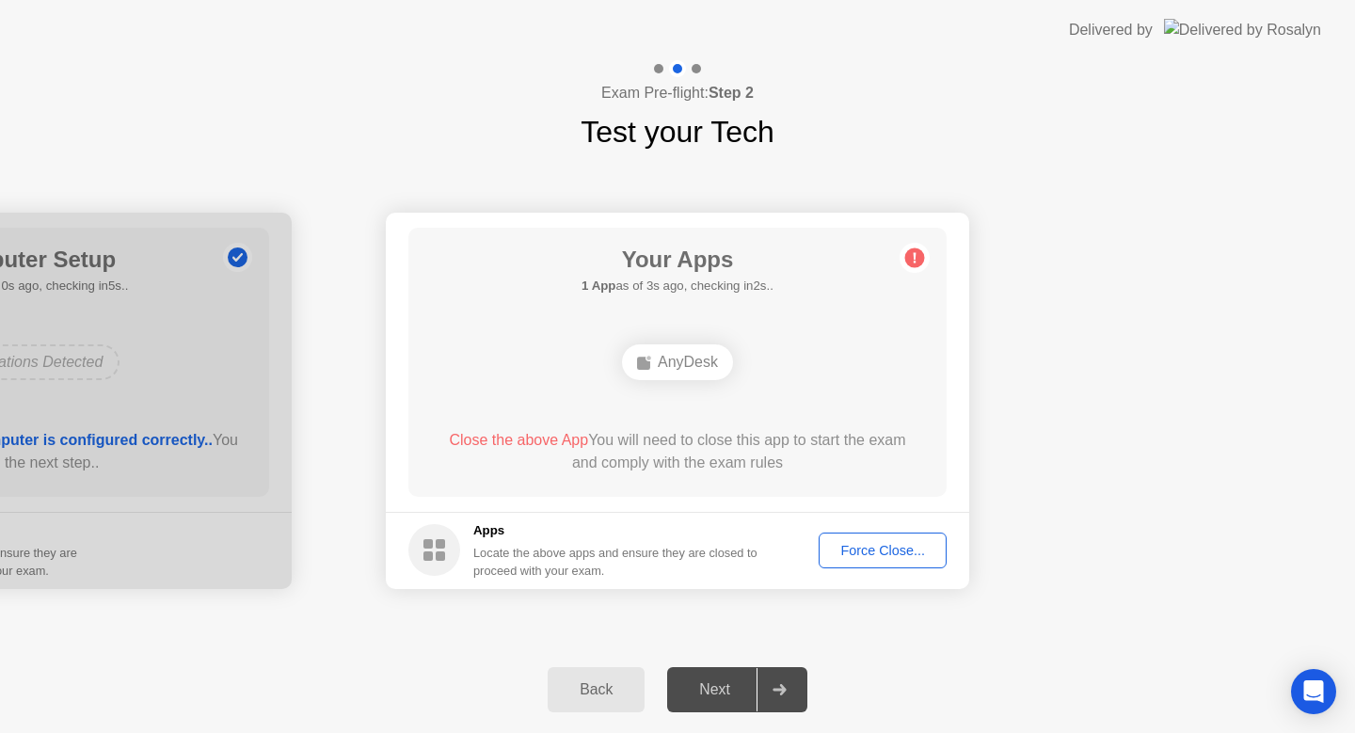
click at [692, 342] on div "AnyDesk" at bounding box center [677, 362] width 431 height 51
click at [688, 351] on div "AnyDesk" at bounding box center [677, 362] width 111 height 36
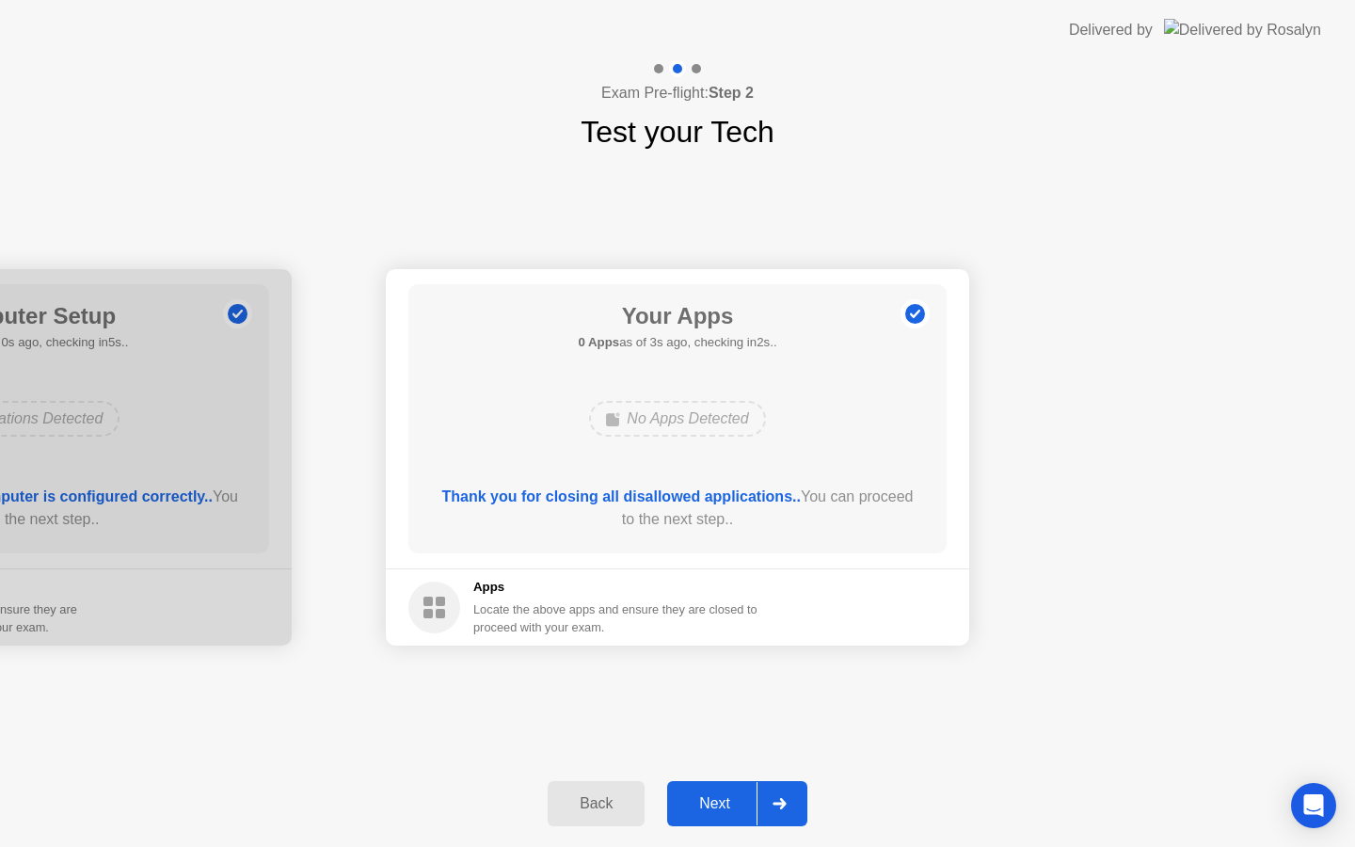
click at [724, 810] on div "Next" at bounding box center [715, 803] width 84 height 17
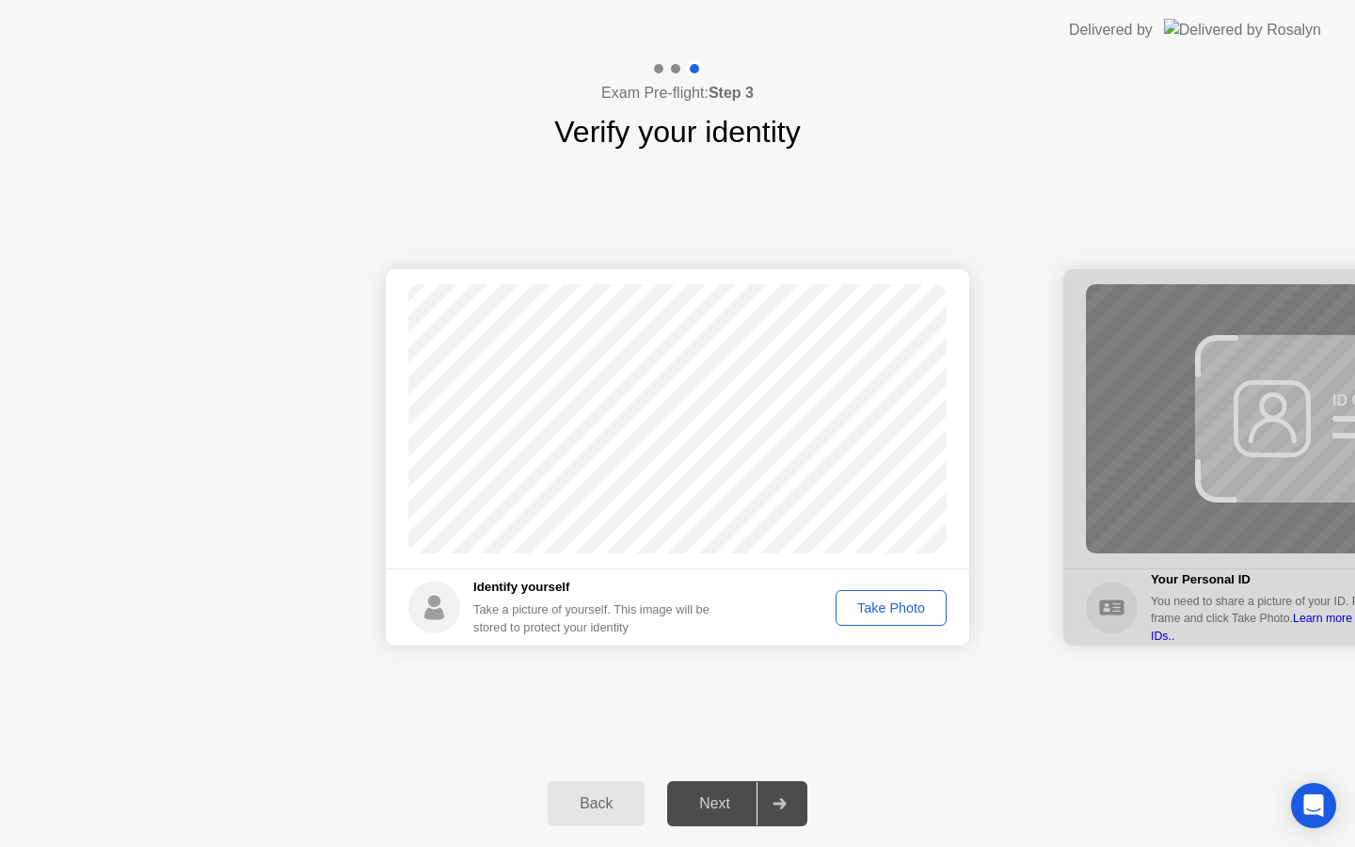
click at [892, 604] on div "Take Photo" at bounding box center [891, 607] width 98 height 15
click at [892, 604] on div "Retake" at bounding box center [903, 607] width 73 height 15
click at [886, 603] on div "Take Photo" at bounding box center [891, 607] width 98 height 15
click at [886, 603] on div "Retake" at bounding box center [903, 607] width 73 height 15
click at [886, 603] on div "Take Photo" at bounding box center [891, 607] width 98 height 15
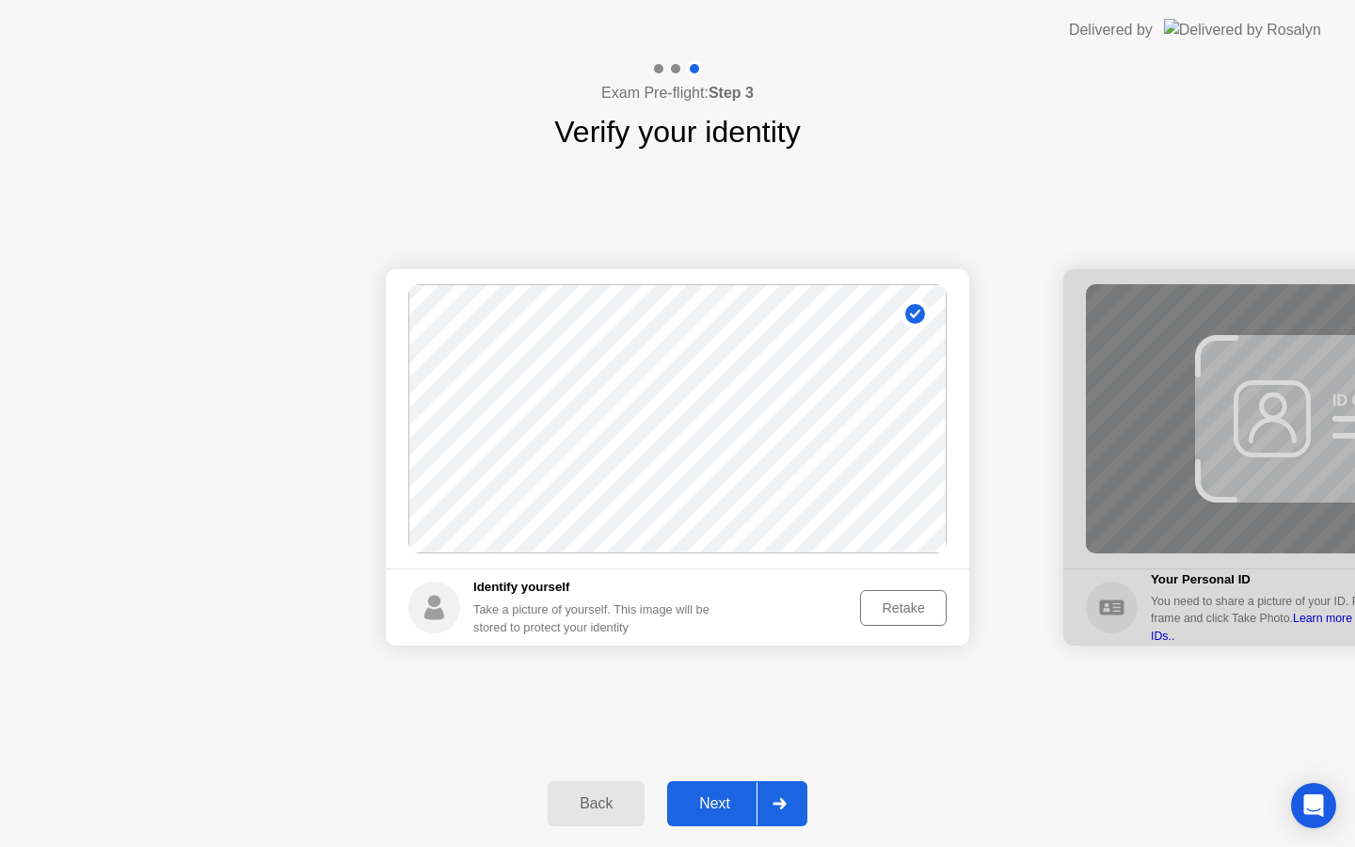
click at [724, 809] on div "Next" at bounding box center [715, 803] width 84 height 17
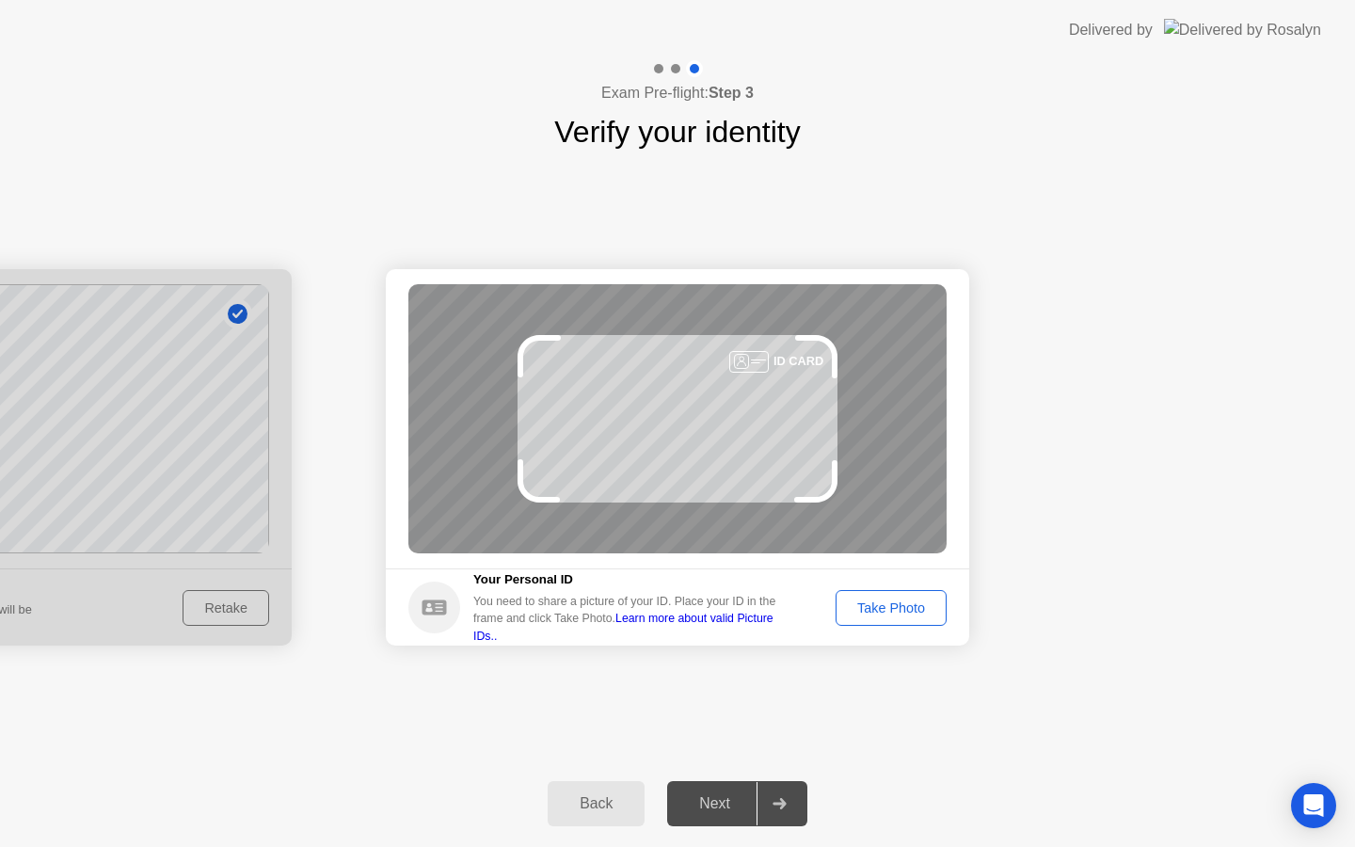
click at [888, 610] on div "Take Photo" at bounding box center [891, 607] width 98 height 15
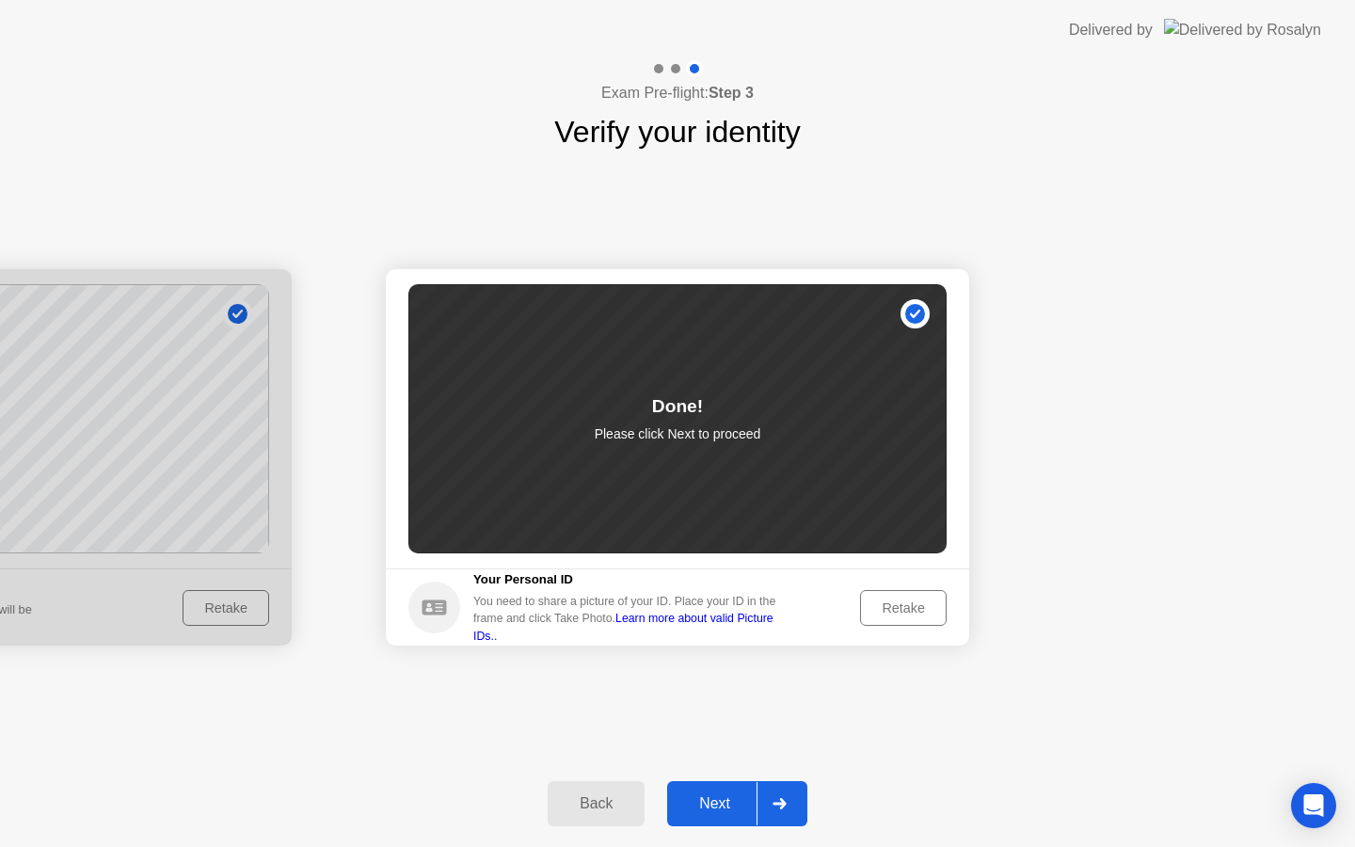
click at [717, 785] on button "Next" at bounding box center [737, 803] width 140 height 45
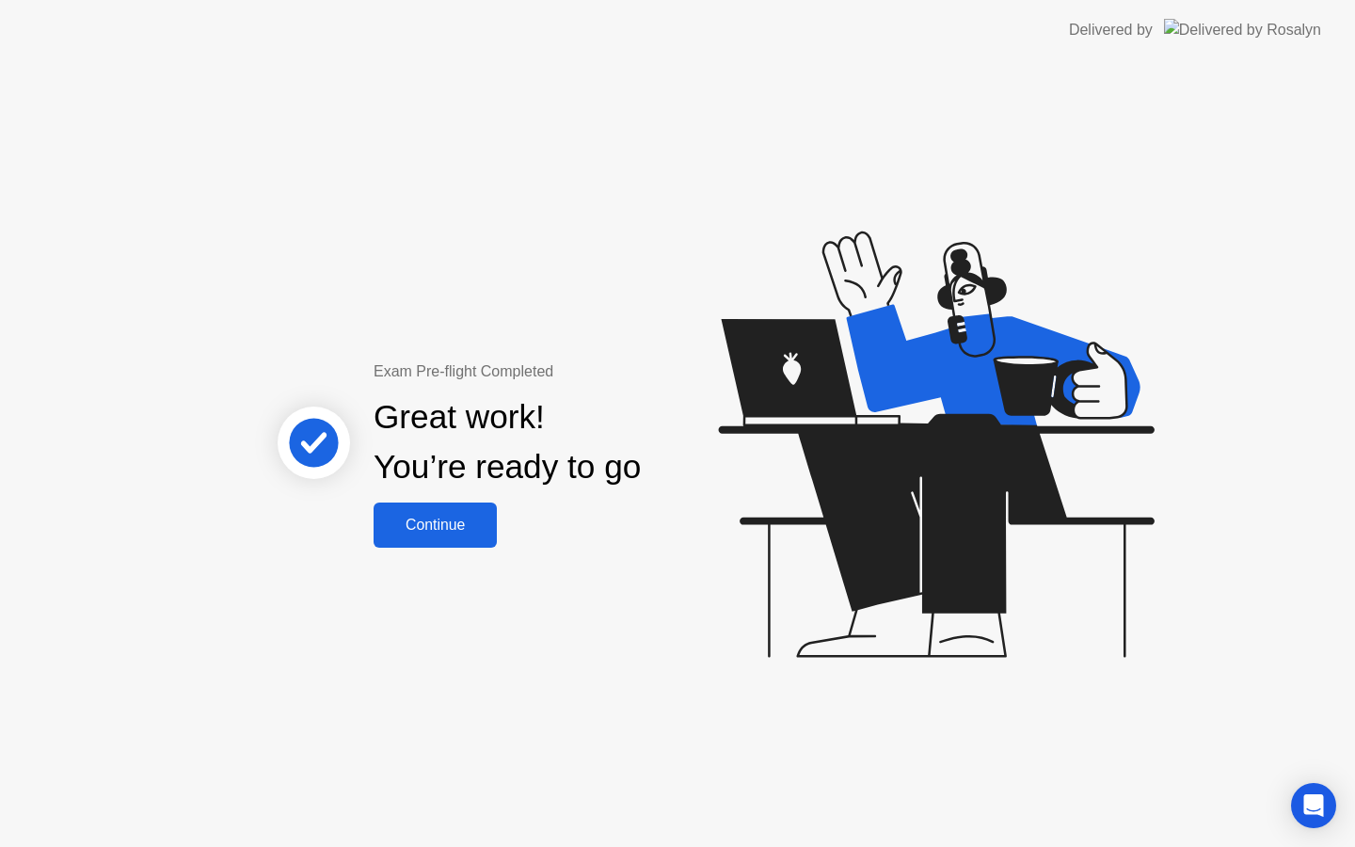
click at [457, 526] on div "Continue" at bounding box center [435, 525] width 112 height 17
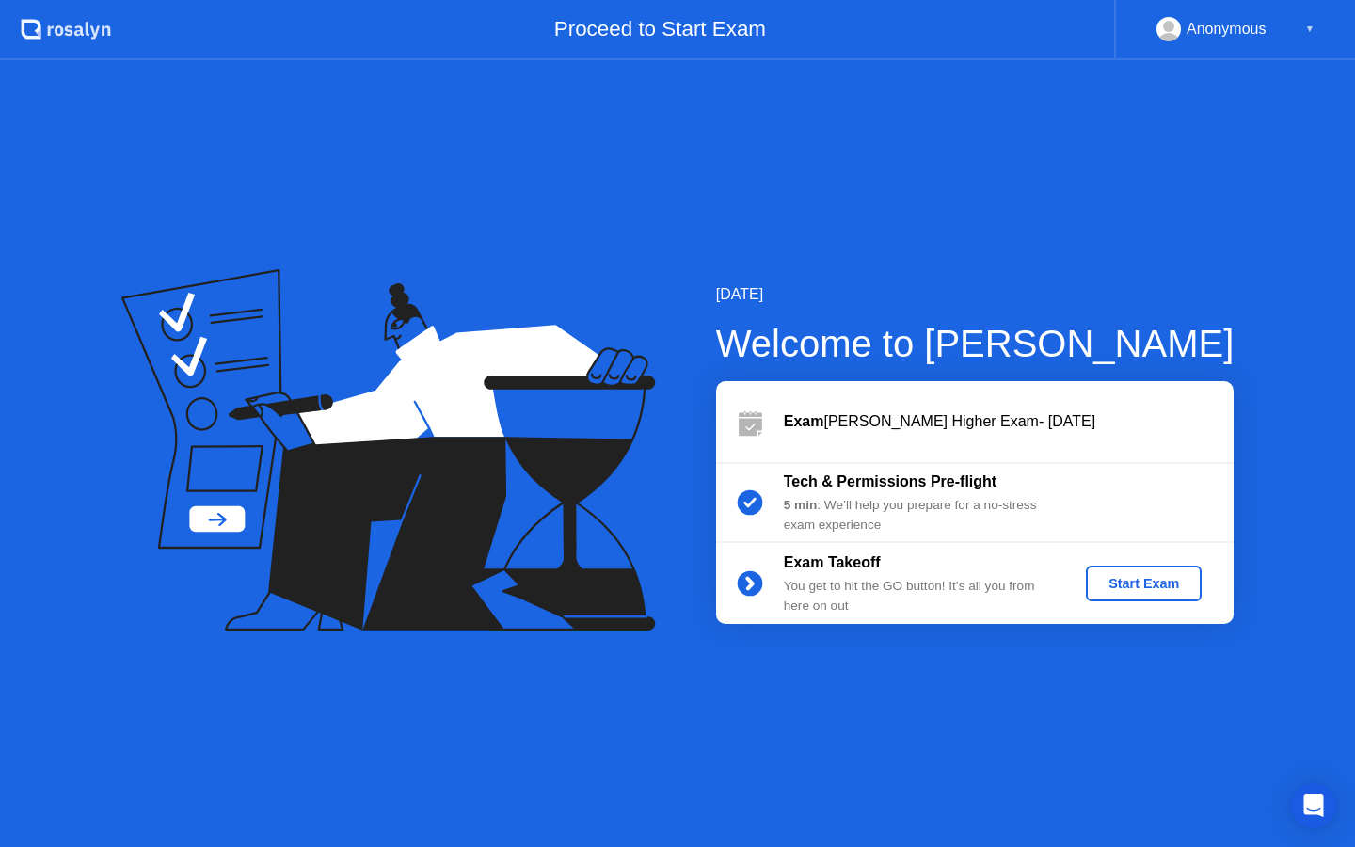
click at [1158, 582] on div "Start Exam" at bounding box center [1143, 583] width 101 height 15
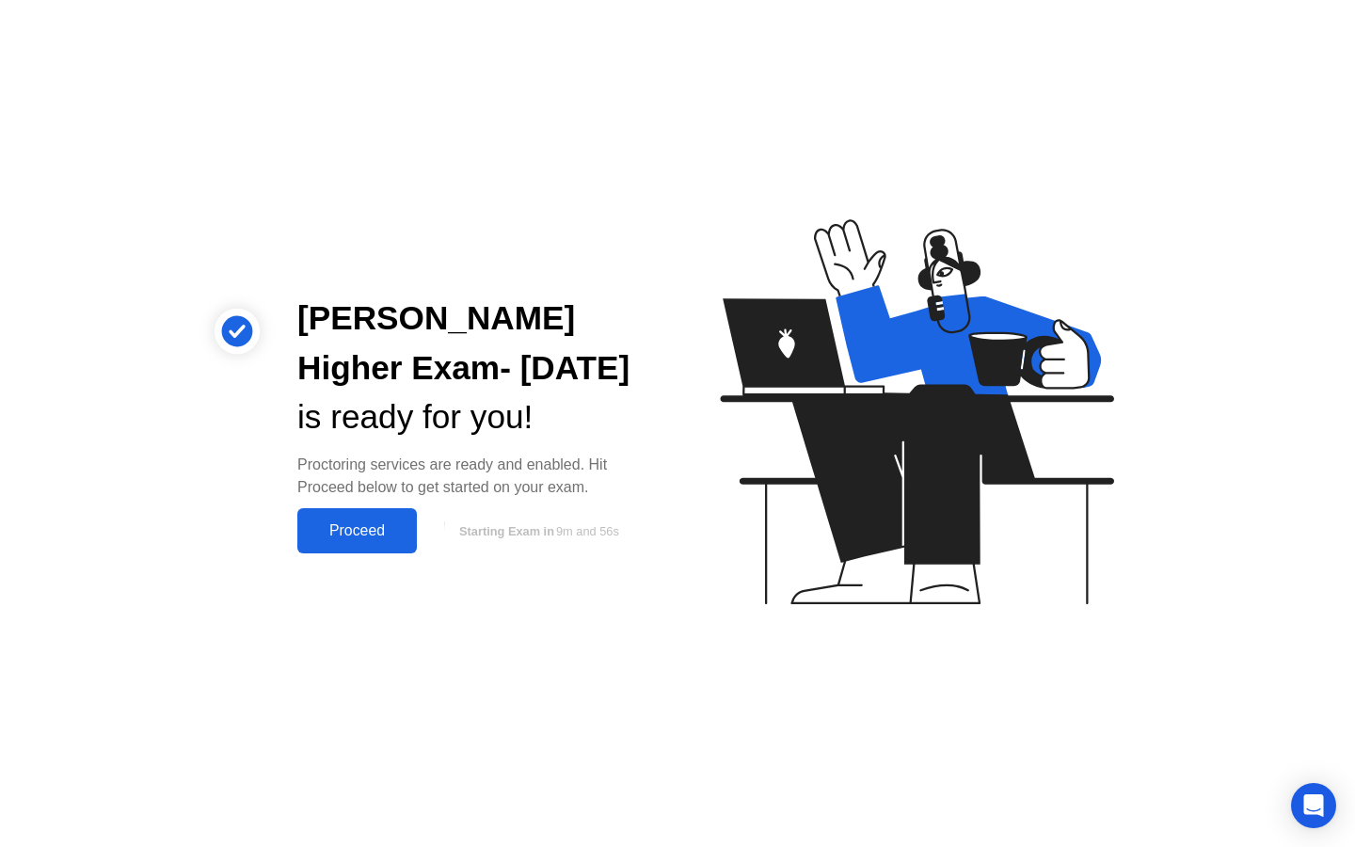
click at [382, 529] on div "Proceed" at bounding box center [357, 530] width 108 height 17
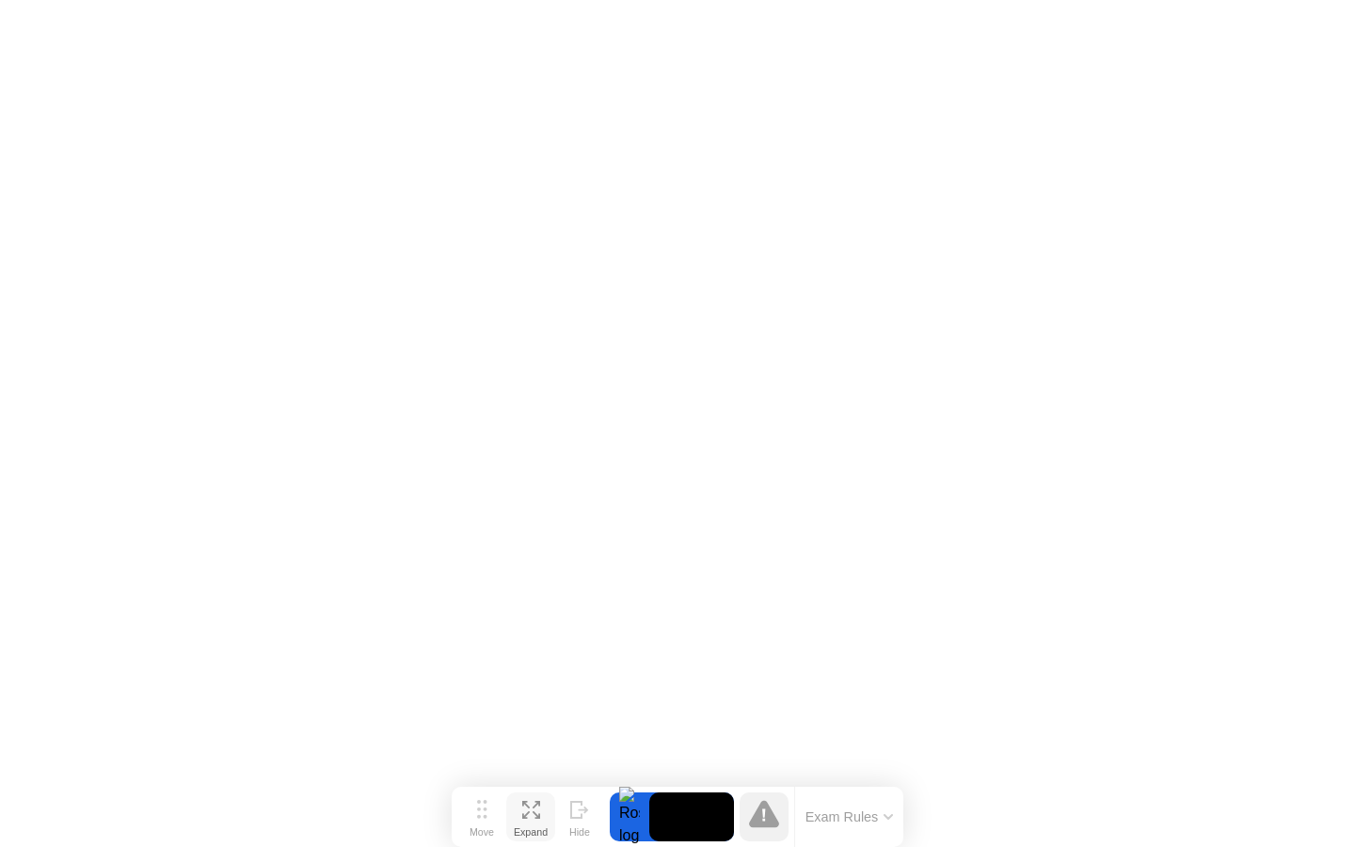
click at [516, 800] on button "Expand" at bounding box center [530, 816] width 49 height 49
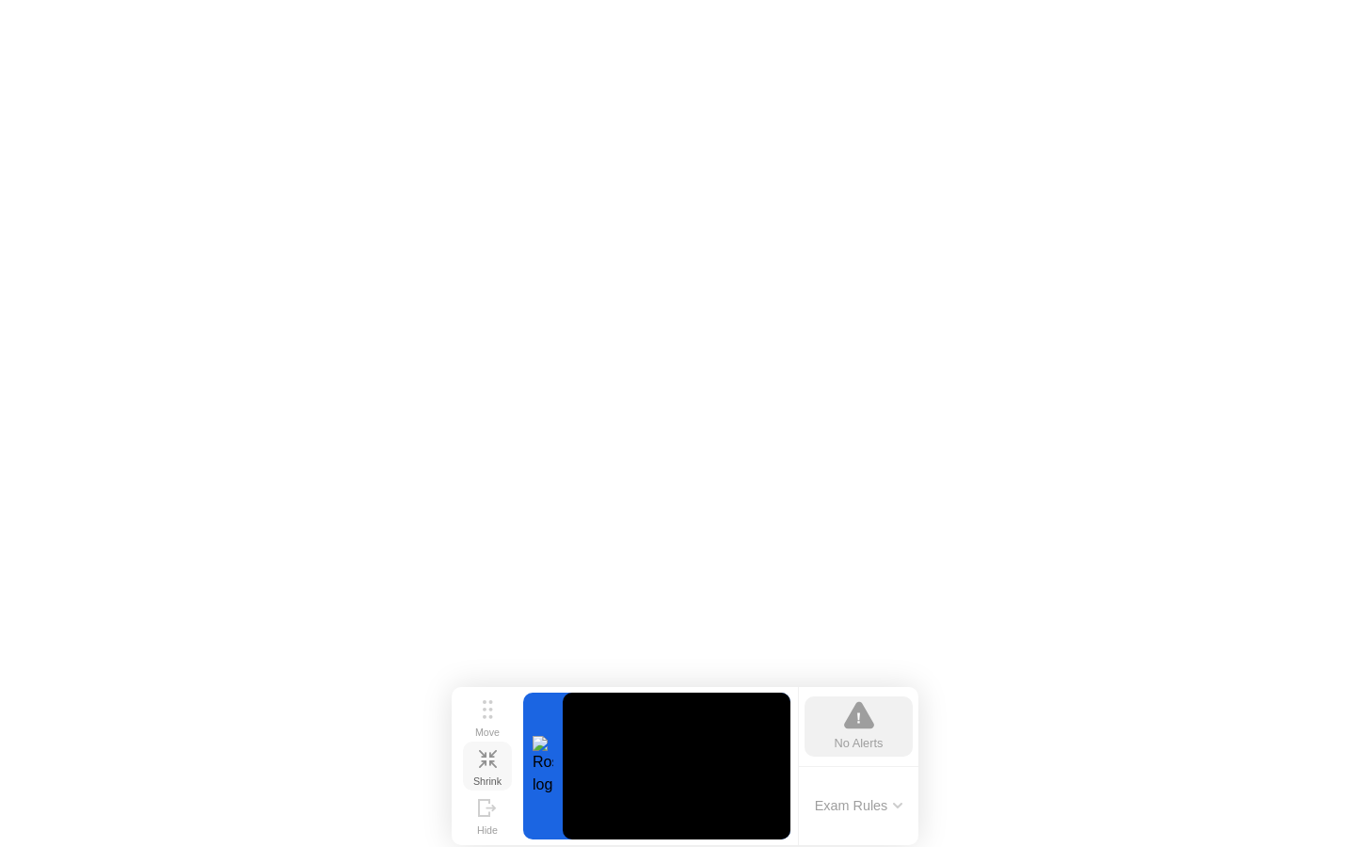
click at [484, 775] on div "Shrink" at bounding box center [487, 780] width 28 height 11
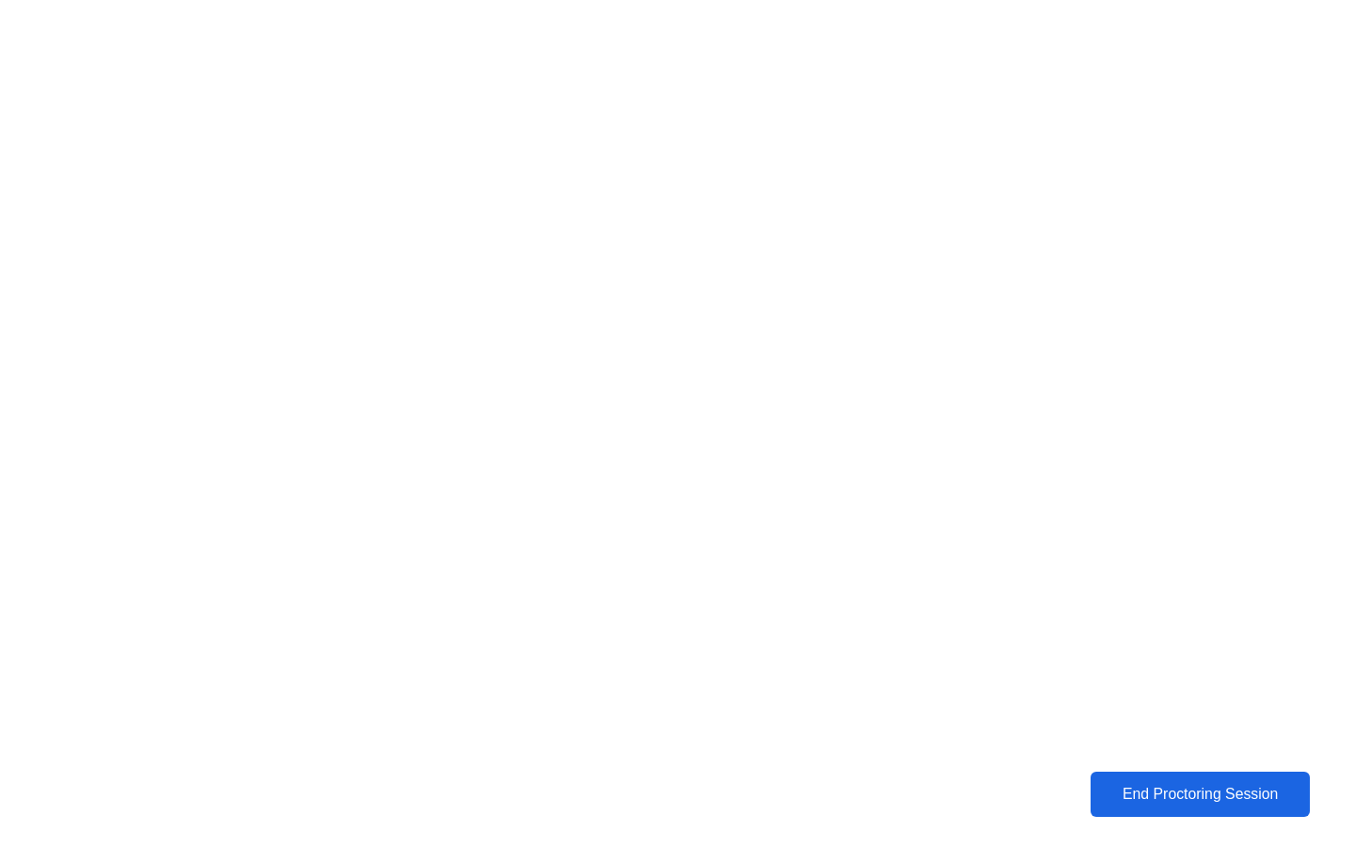
click at [1165, 796] on div "End Proctoring Session" at bounding box center [1200, 794] width 228 height 19
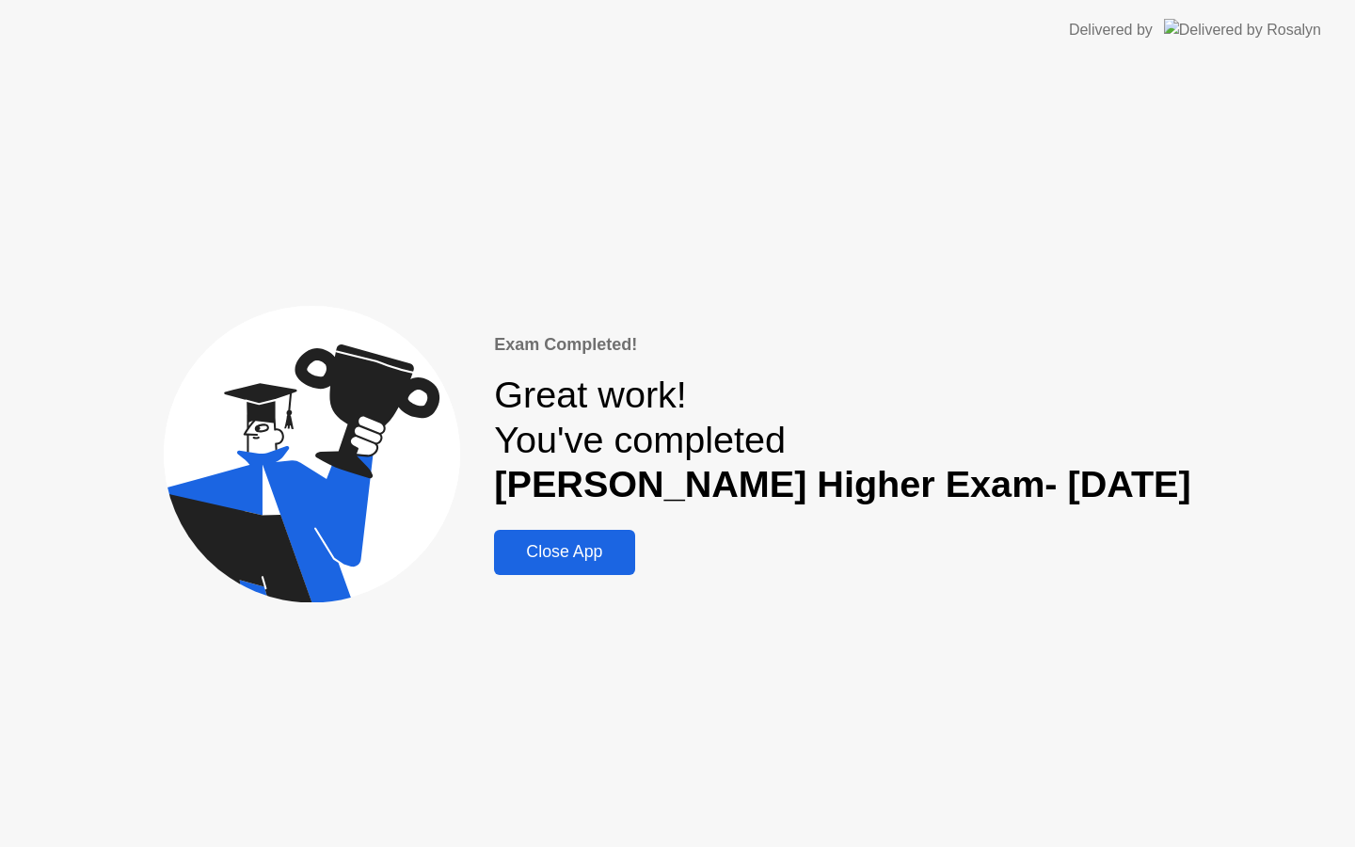
click at [595, 558] on div "Close App" at bounding box center [564, 552] width 129 height 20
